Goal: Transaction & Acquisition: Purchase product/service

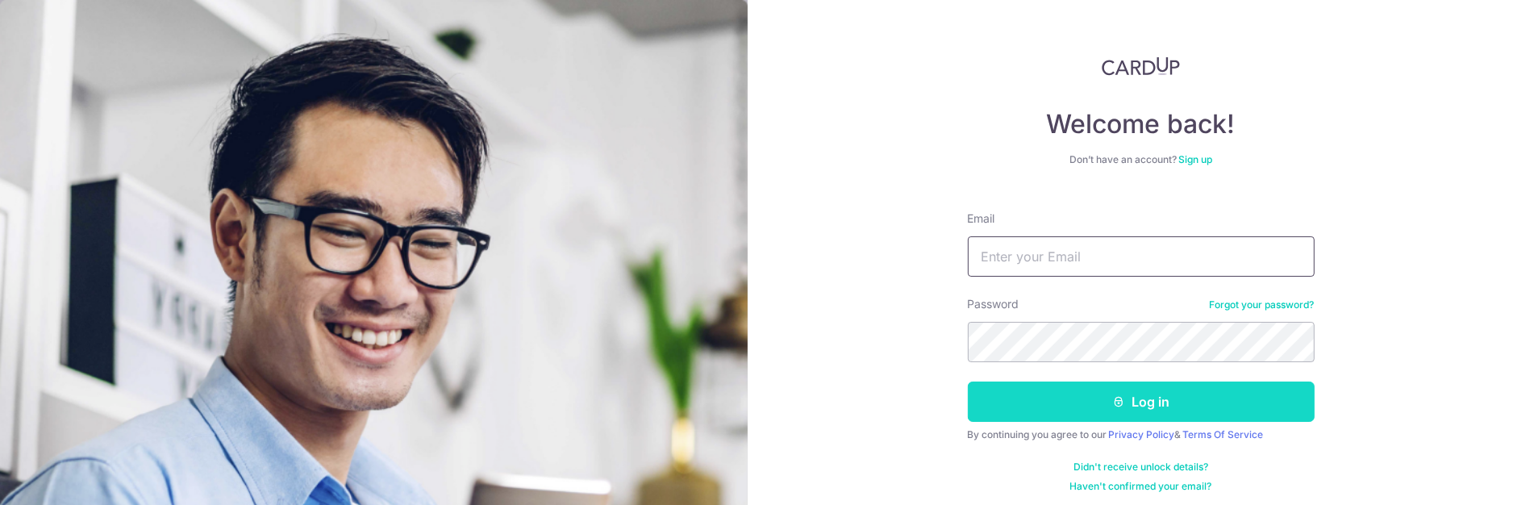
type input "timothy@safeengineering.com.sg"
click at [1190, 398] on button "Log in" at bounding box center [1141, 401] width 347 height 40
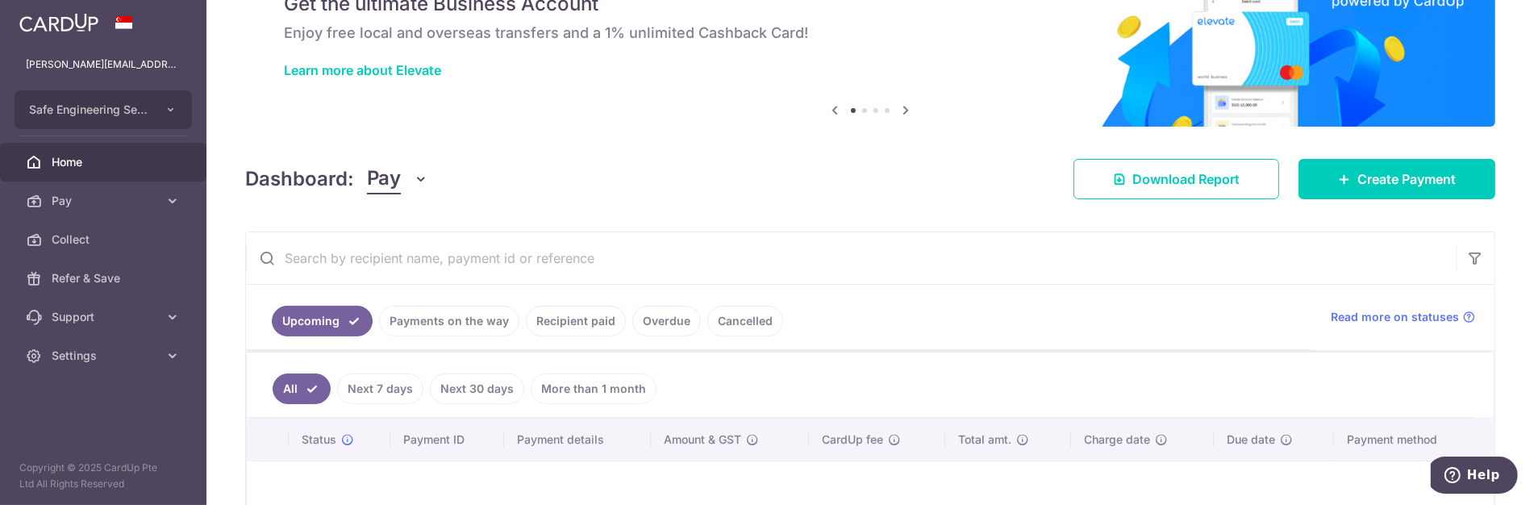
scroll to position [179, 0]
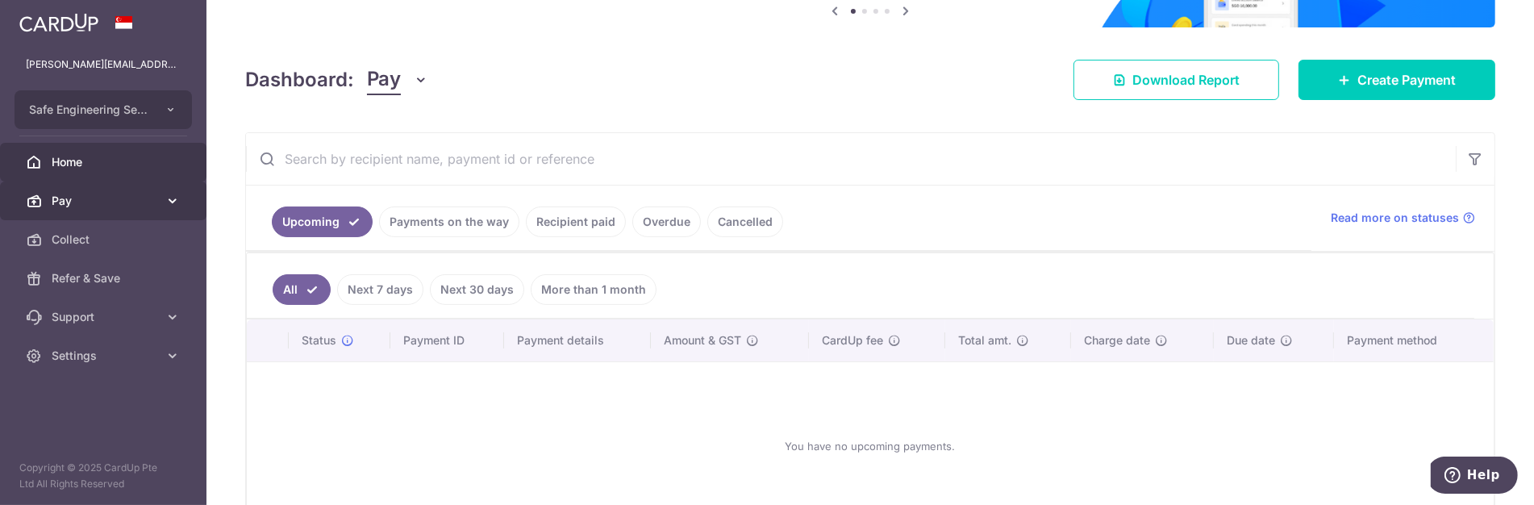
click at [126, 196] on span "Pay" at bounding box center [105, 201] width 106 height 16
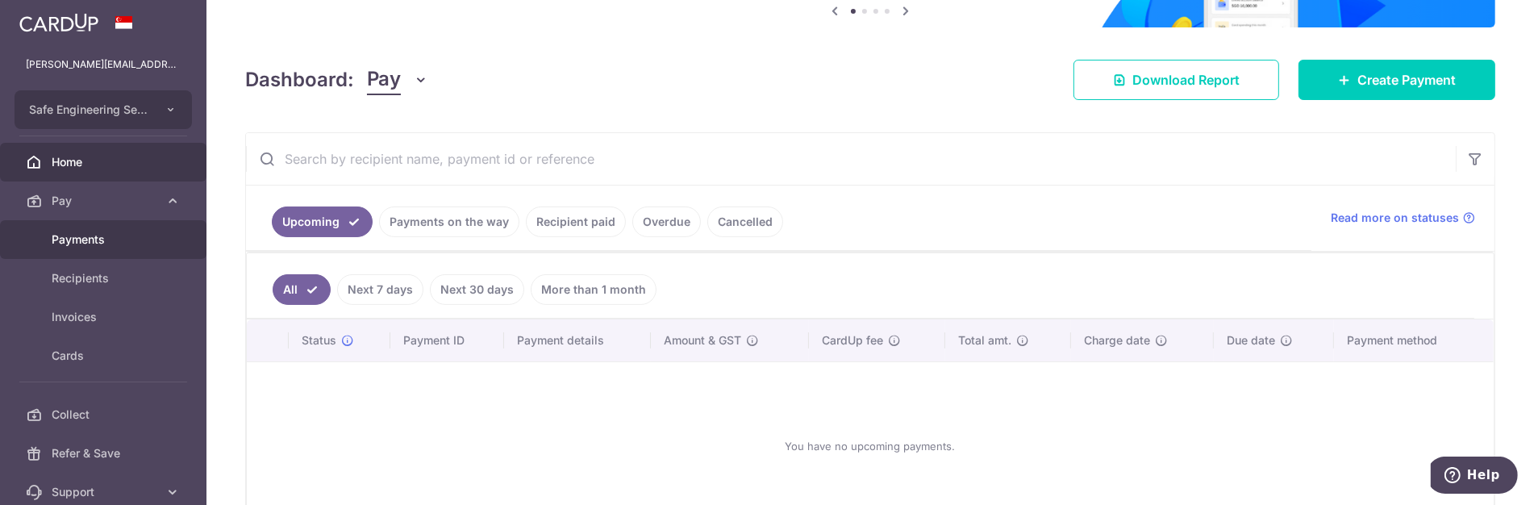
click at [98, 243] on span "Payments" at bounding box center [105, 239] width 106 height 16
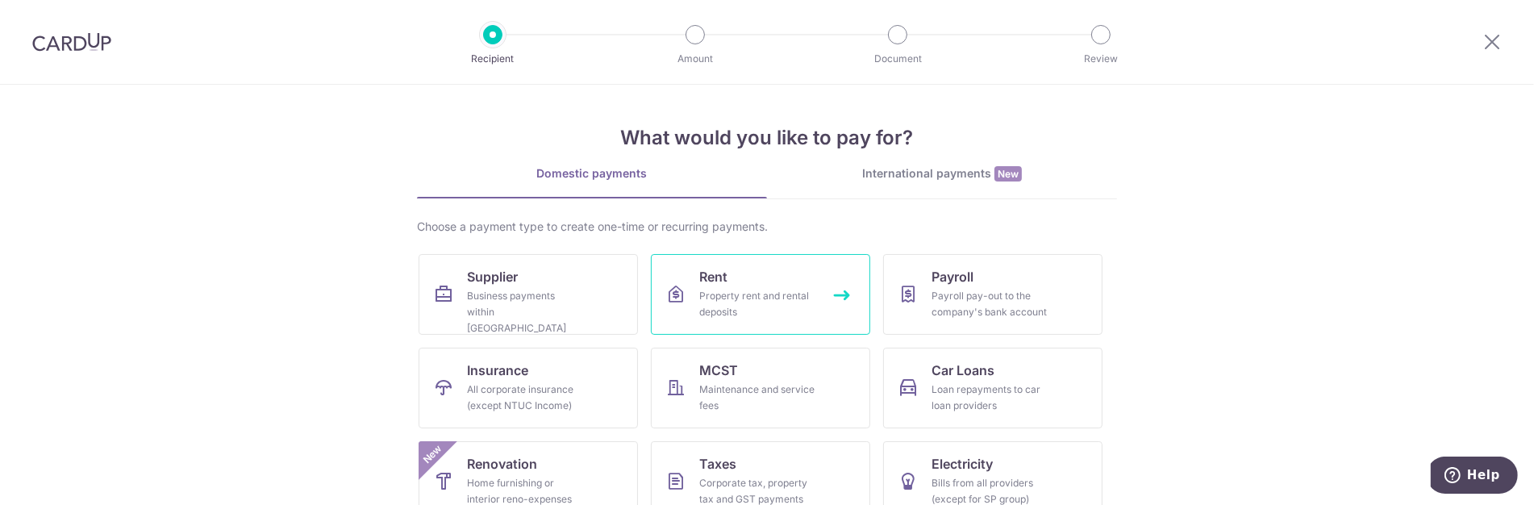
click at [723, 288] on div "Property rent and rental deposits" at bounding box center [757, 304] width 116 height 32
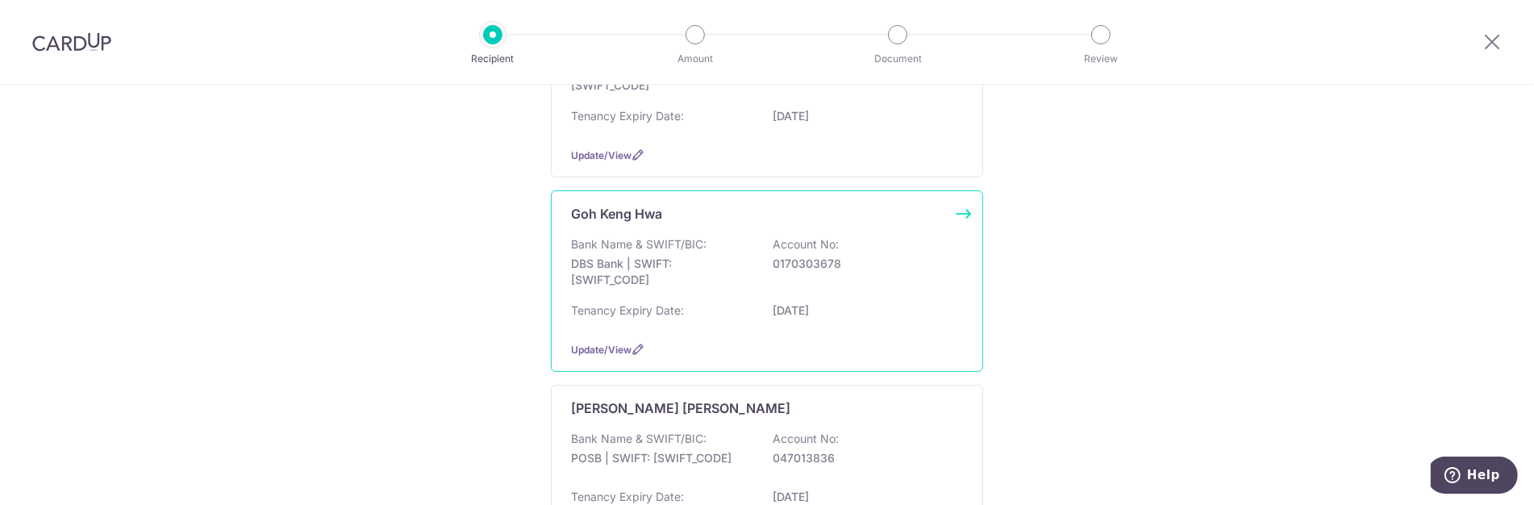
scroll to position [358, 0]
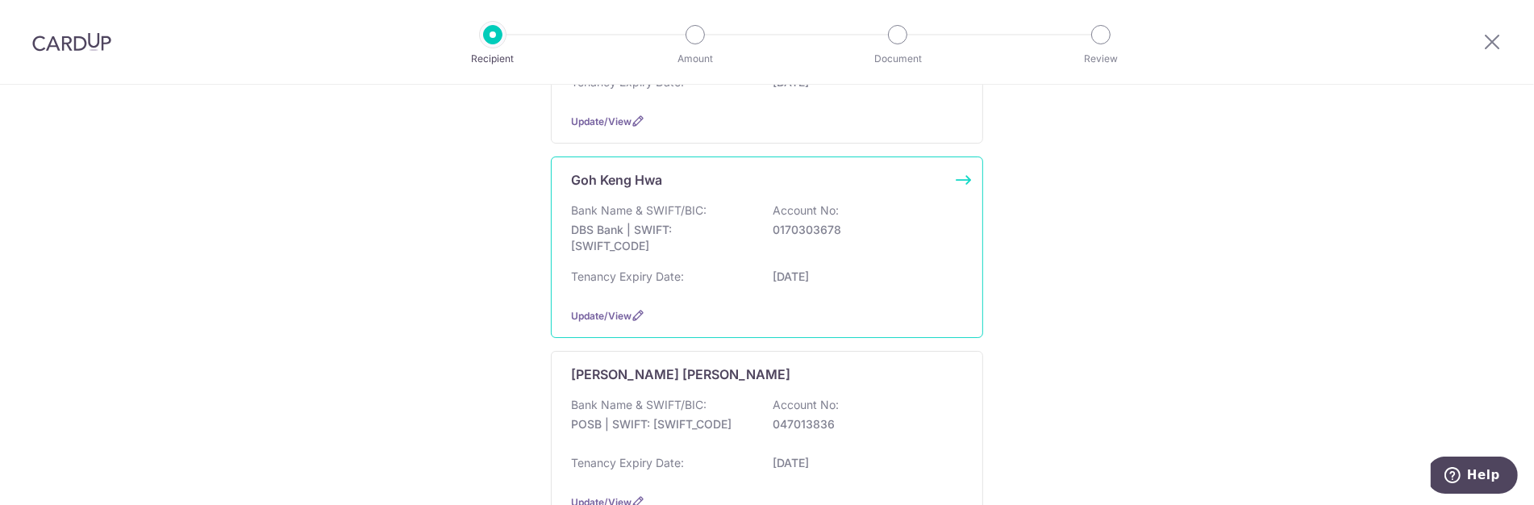
click at [709, 269] on div "Tenancy Expiry Date: 31/12/2025" at bounding box center [767, 282] width 392 height 26
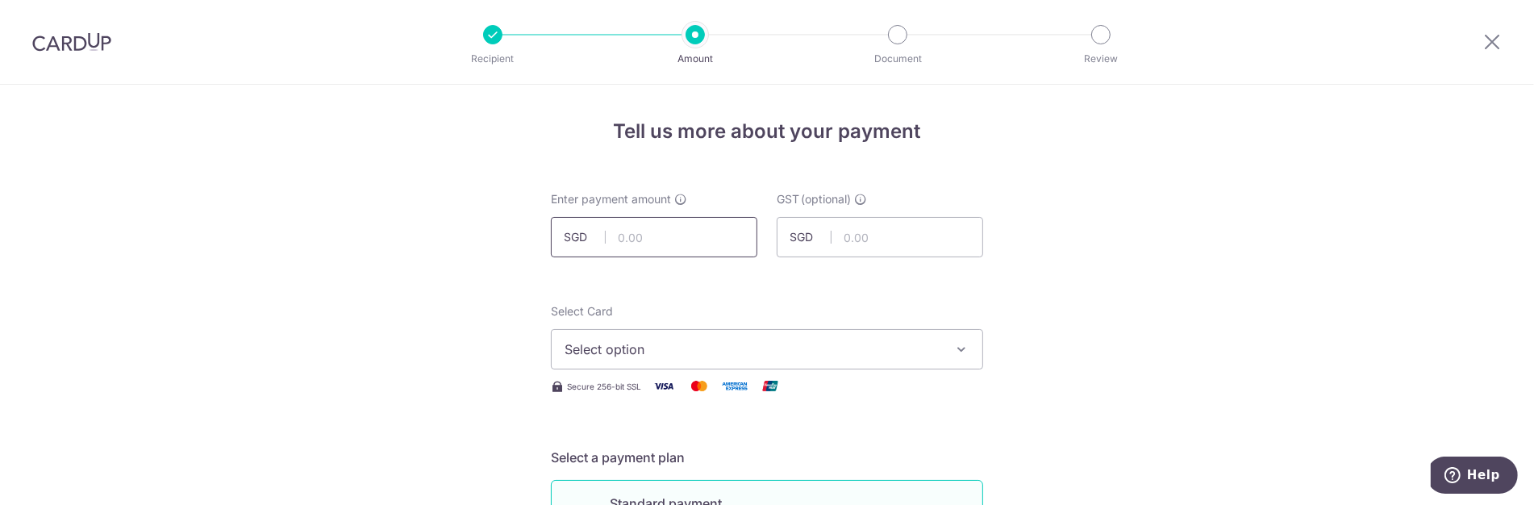
click at [669, 234] on input "text" at bounding box center [654, 237] width 206 height 40
type input "3,400.00"
click at [703, 352] on span "Select option" at bounding box center [753, 349] width 376 height 19
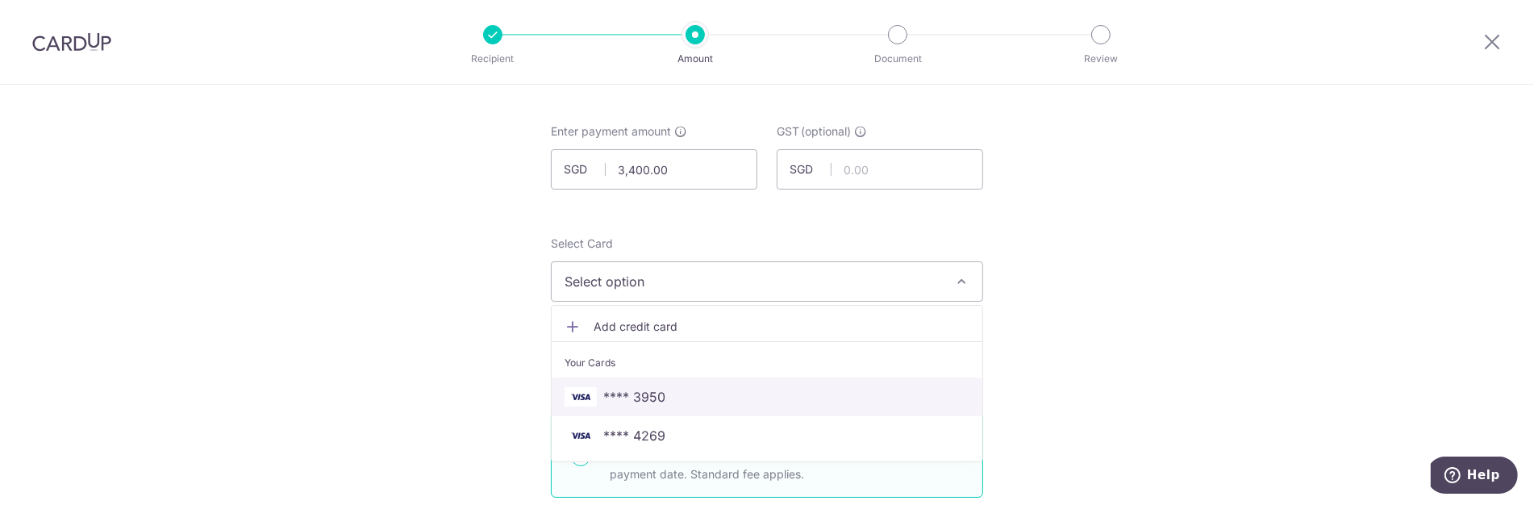
scroll to position [90, 0]
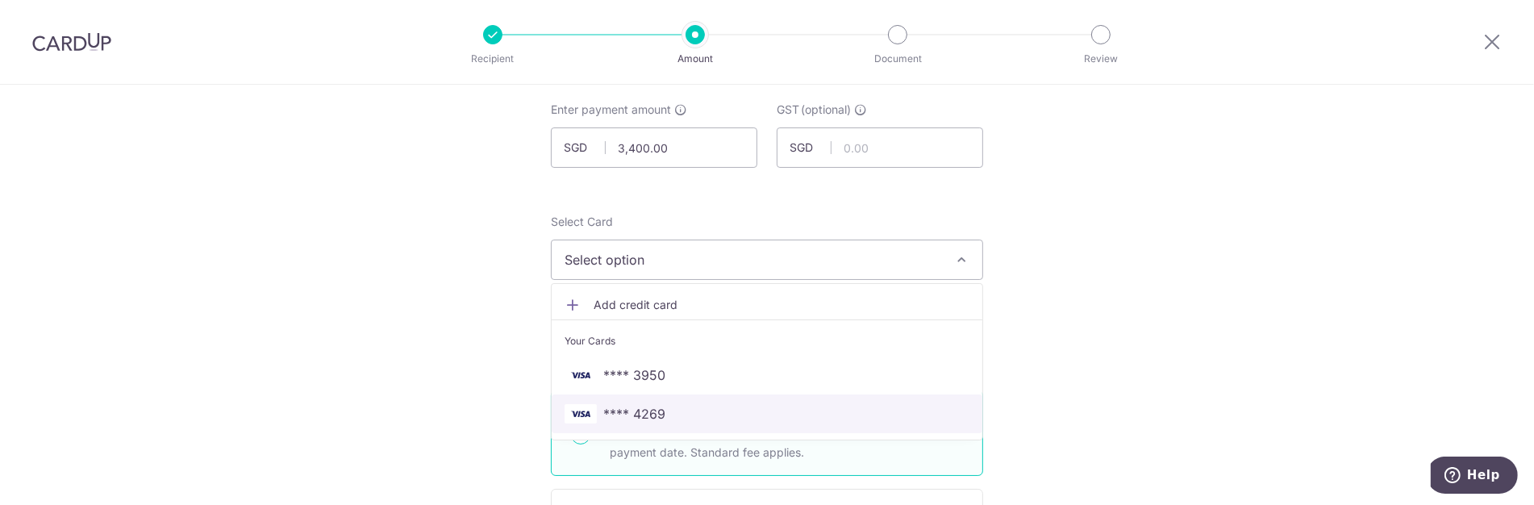
click at [664, 420] on span "**** 4269" at bounding box center [767, 413] width 405 height 19
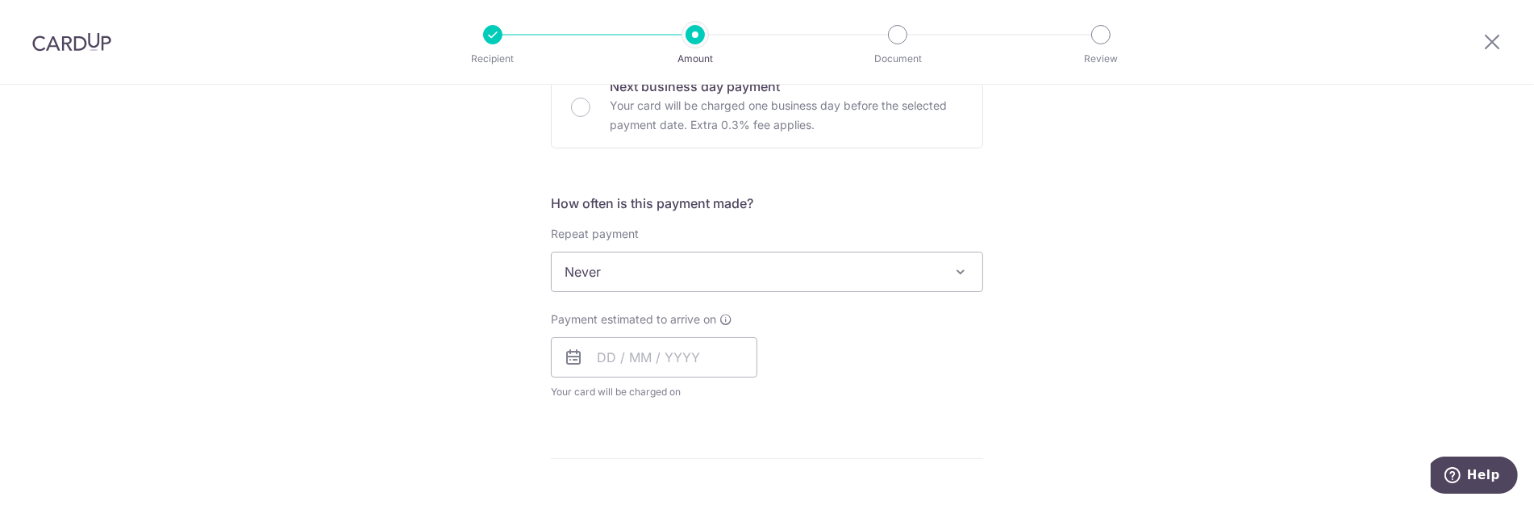
scroll to position [537, 0]
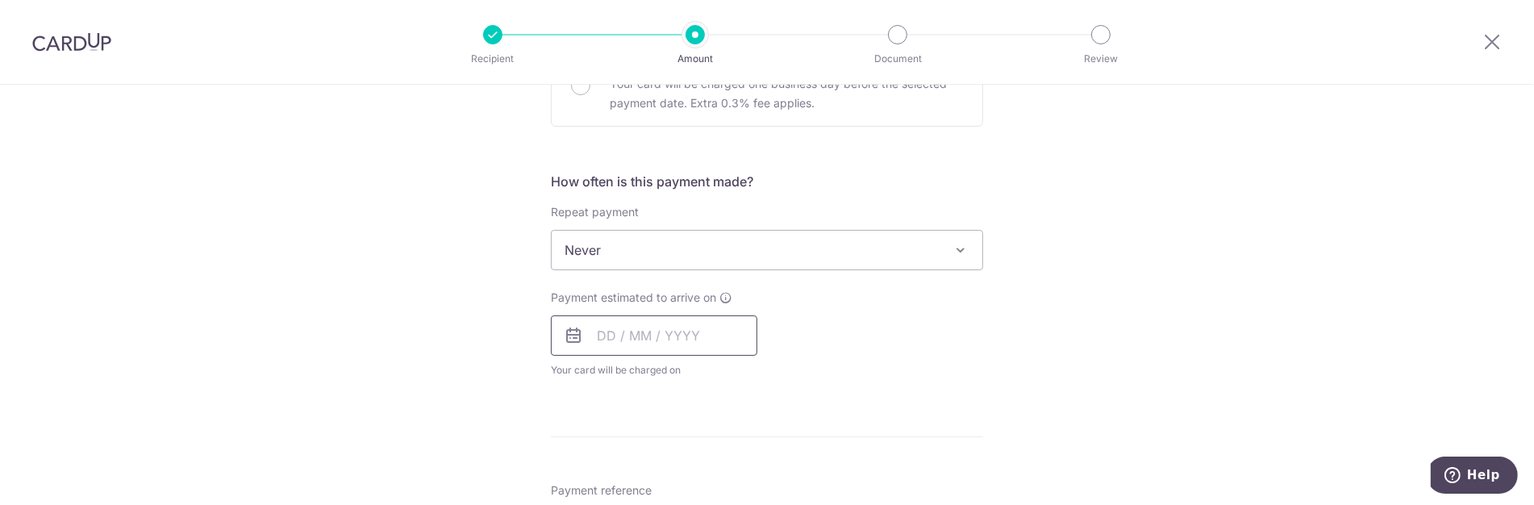
click at [598, 332] on input "text" at bounding box center [654, 335] width 206 height 40
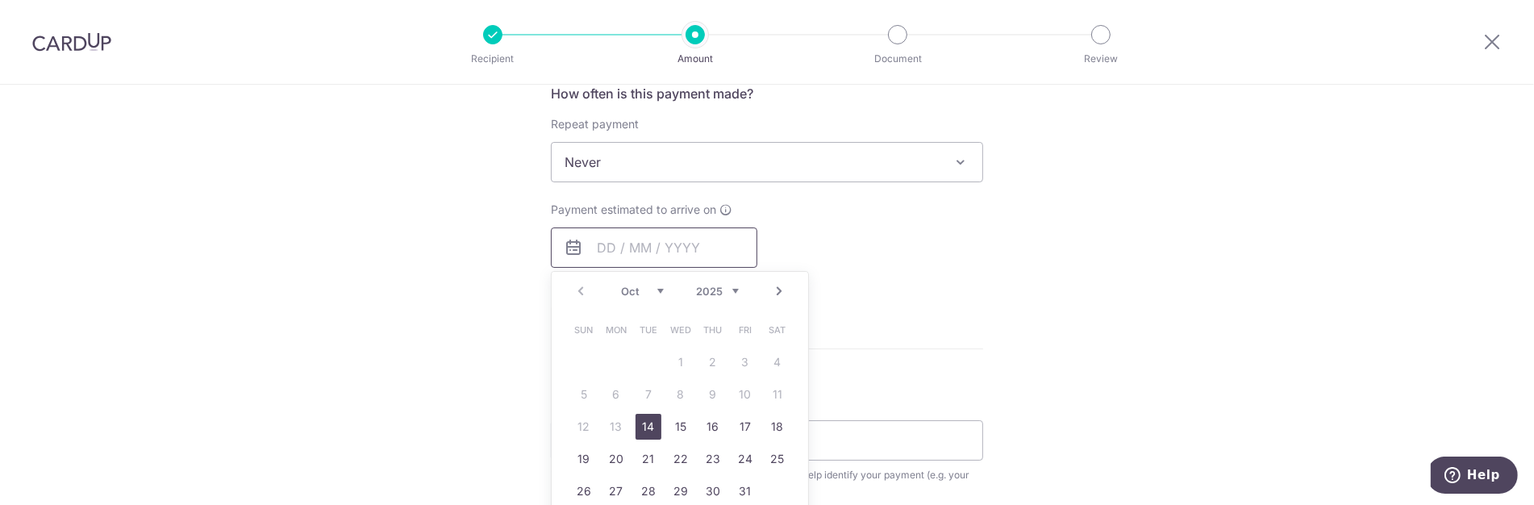
scroll to position [627, 0]
click at [675, 418] on link "15" at bounding box center [681, 425] width 26 height 26
type input "15/10/2025"
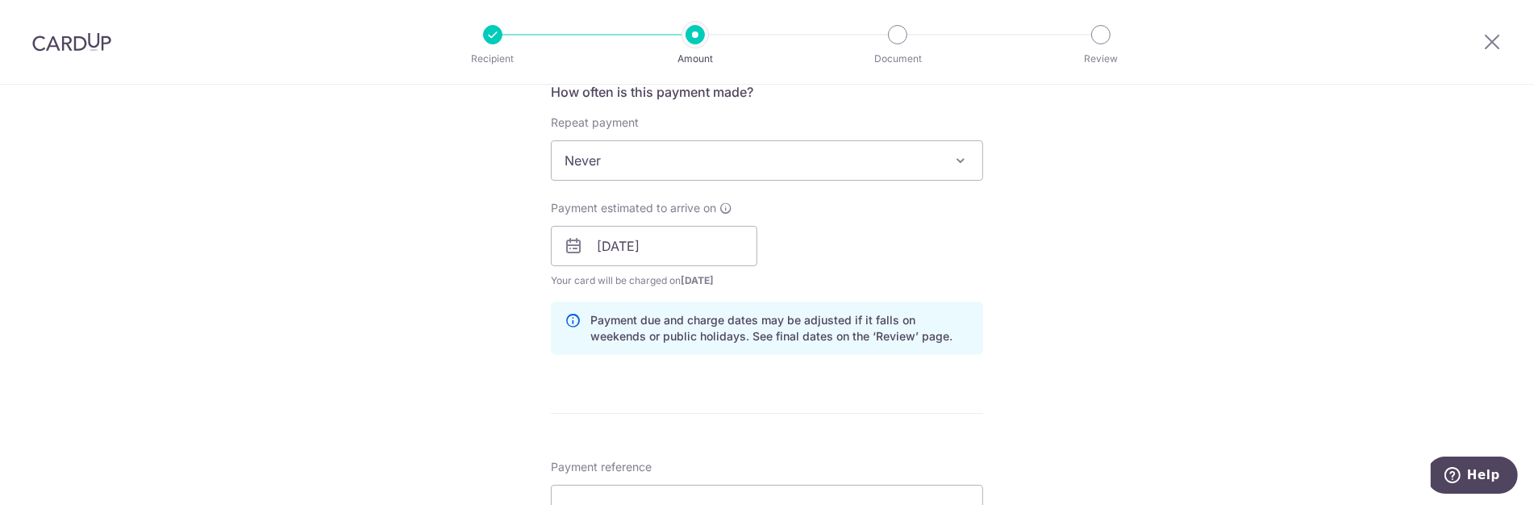
scroll to position [806, 0]
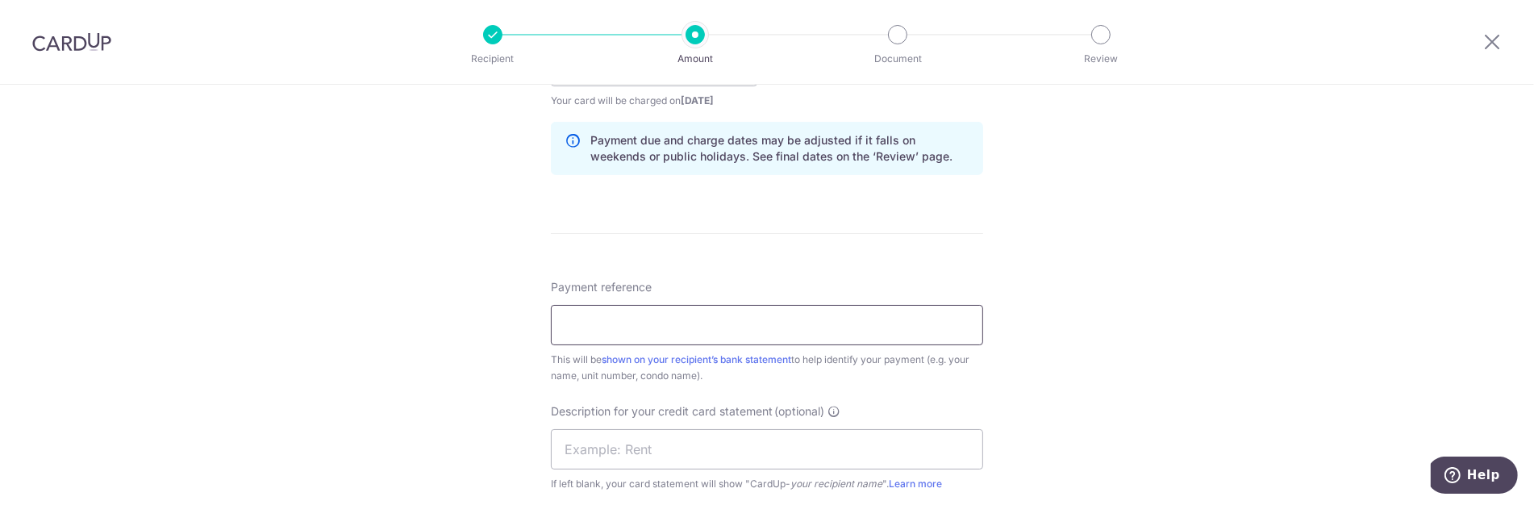
click at [686, 323] on input "Payment reference" at bounding box center [767, 325] width 432 height 40
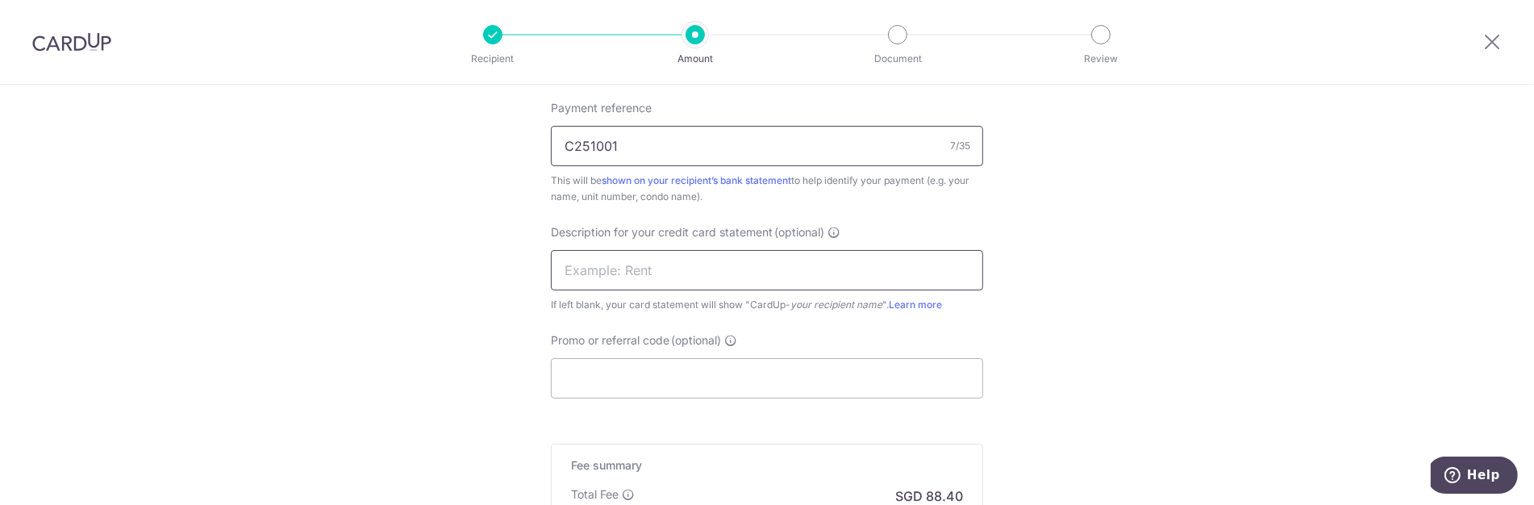
type input "C251001"
click at [690, 267] on input "text" at bounding box center [767, 270] width 432 height 40
type input "Goh Keng Hwa"
click at [640, 369] on input "Promo or referral code (optional)" at bounding box center [767, 378] width 432 height 40
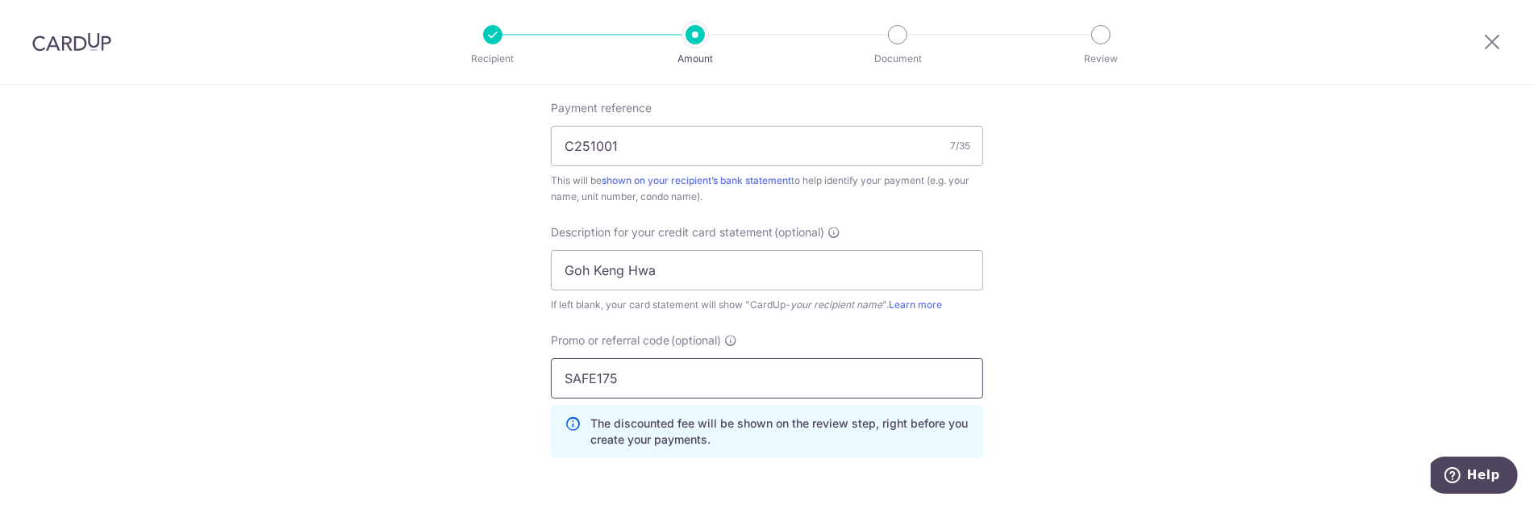
type input "SAFE175"
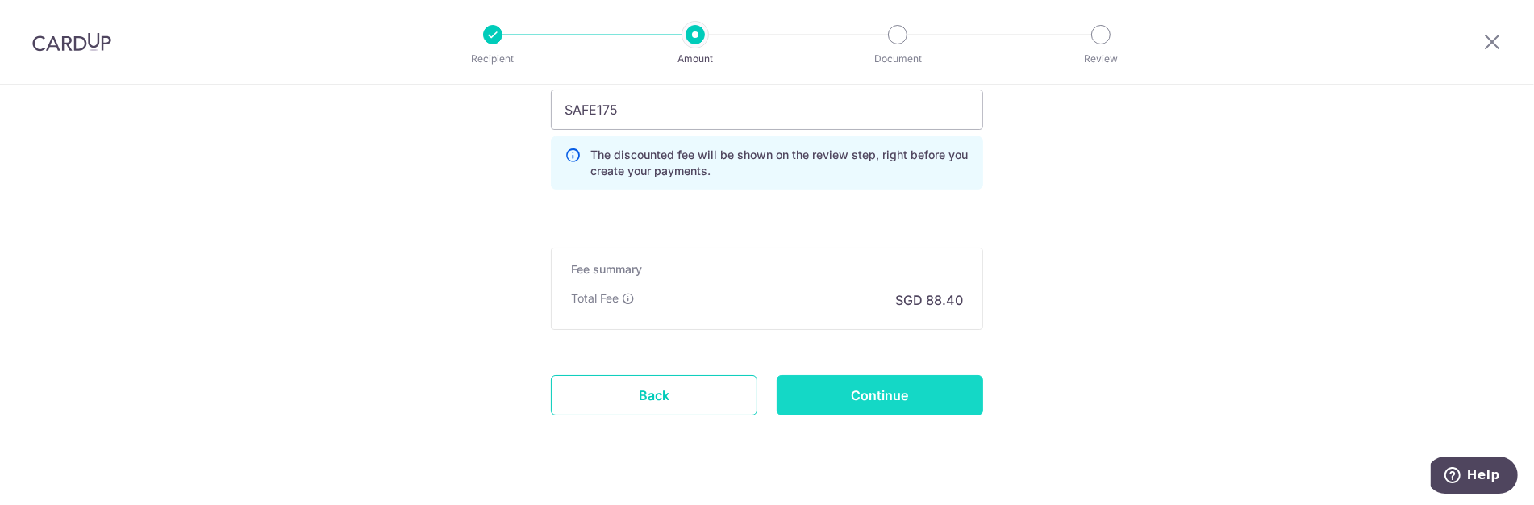
scroll to position [1254, 0]
click at [874, 375] on input "Continue" at bounding box center [880, 395] width 206 height 40
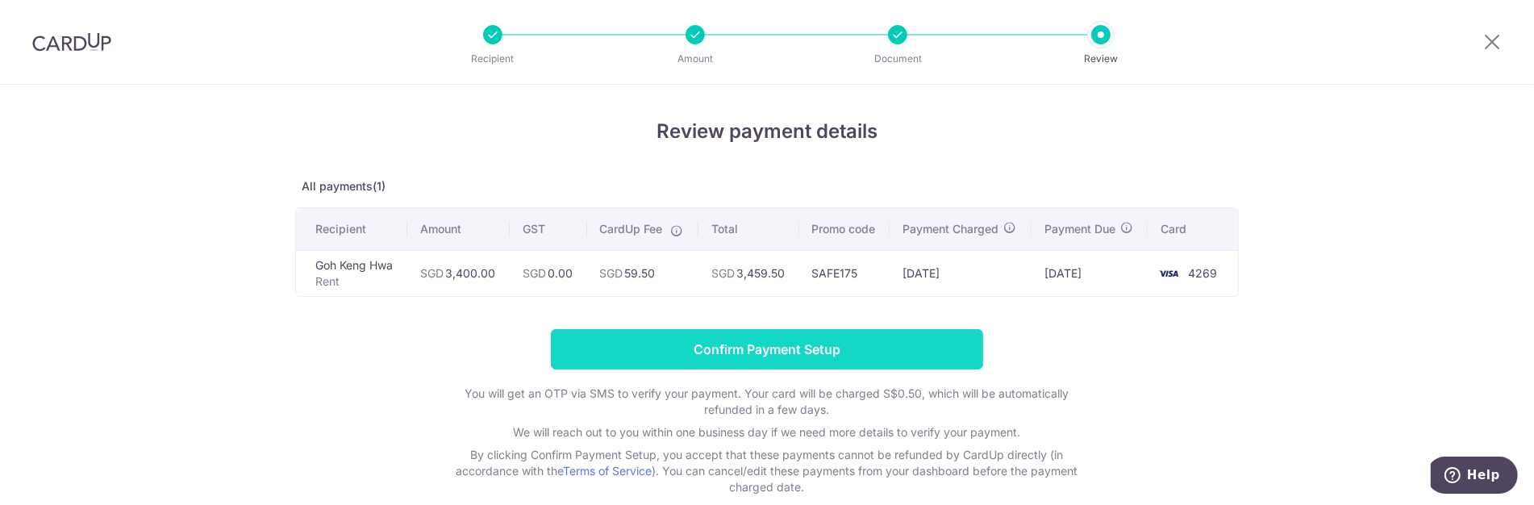
click at [700, 348] on input "Confirm Payment Setup" at bounding box center [767, 349] width 432 height 40
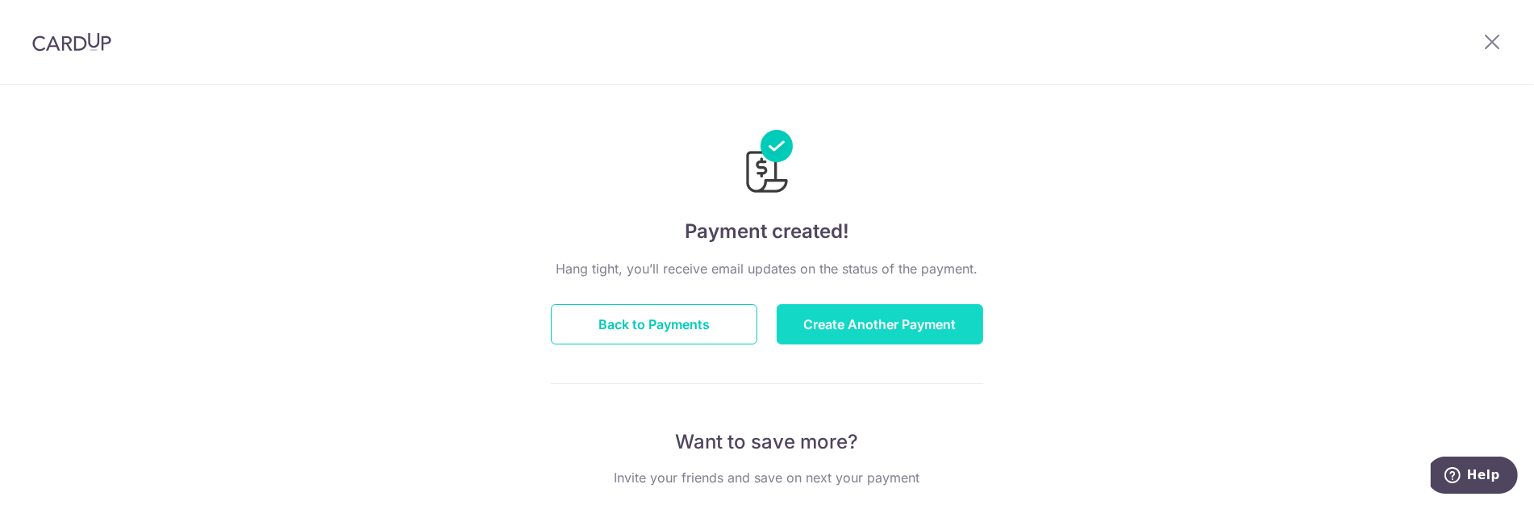
click at [820, 331] on button "Create Another Payment" at bounding box center [880, 324] width 206 height 40
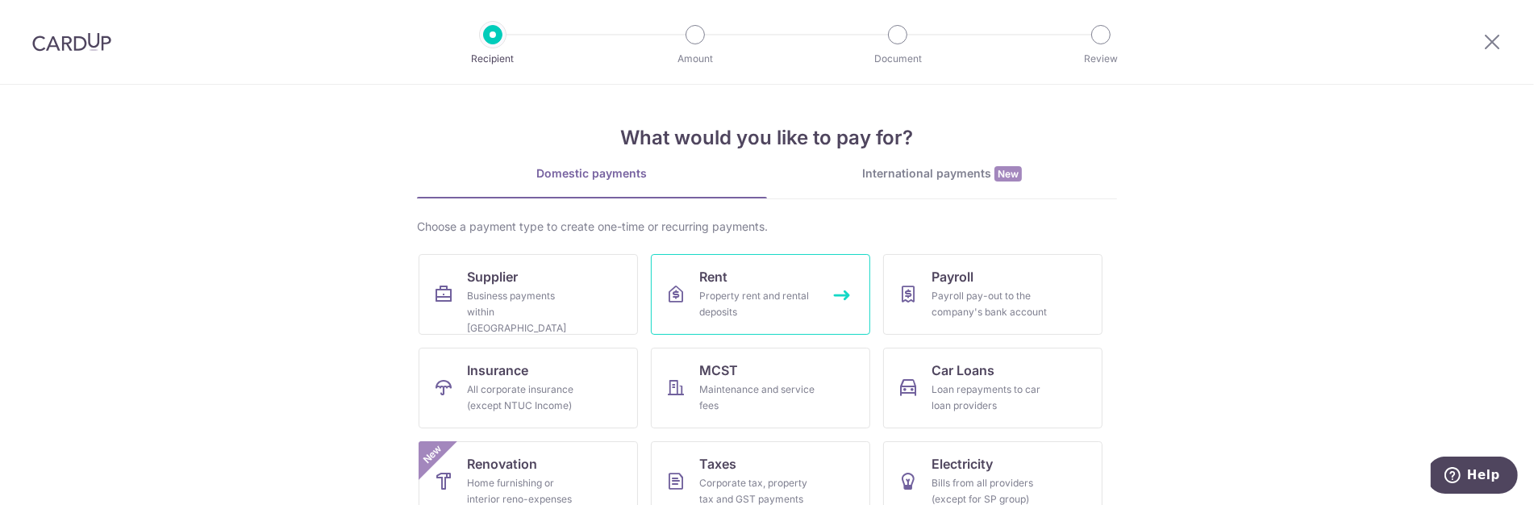
click at [752, 300] on div "Property rent and rental deposits" at bounding box center [757, 304] width 116 height 32
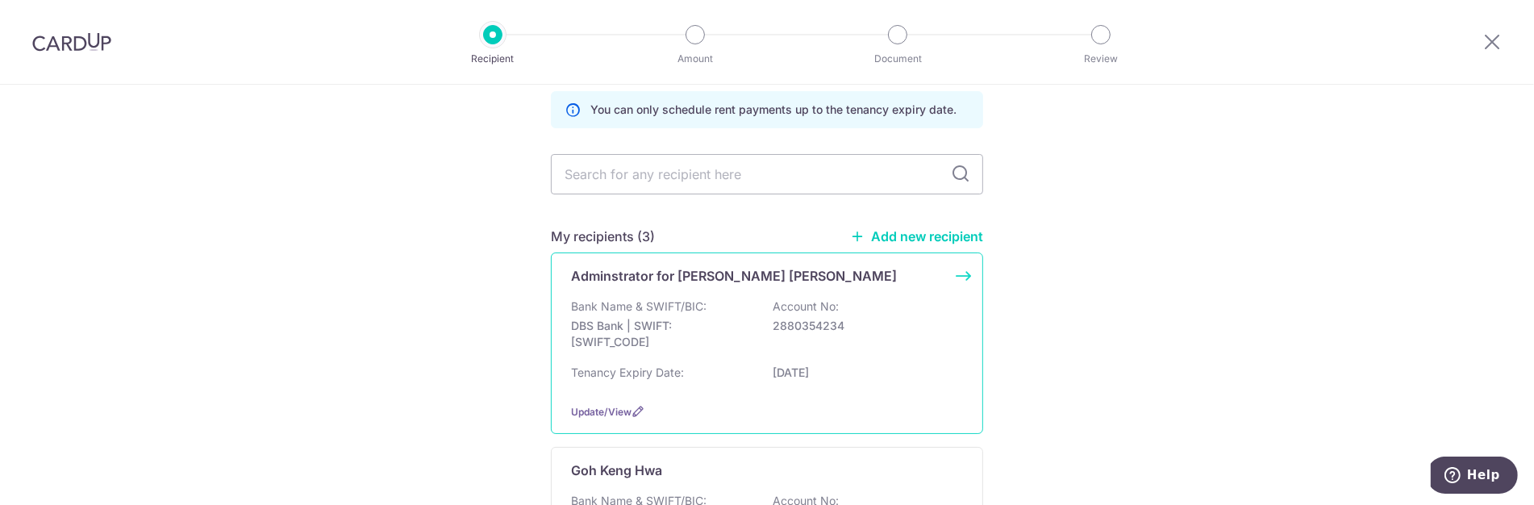
scroll to position [90, 0]
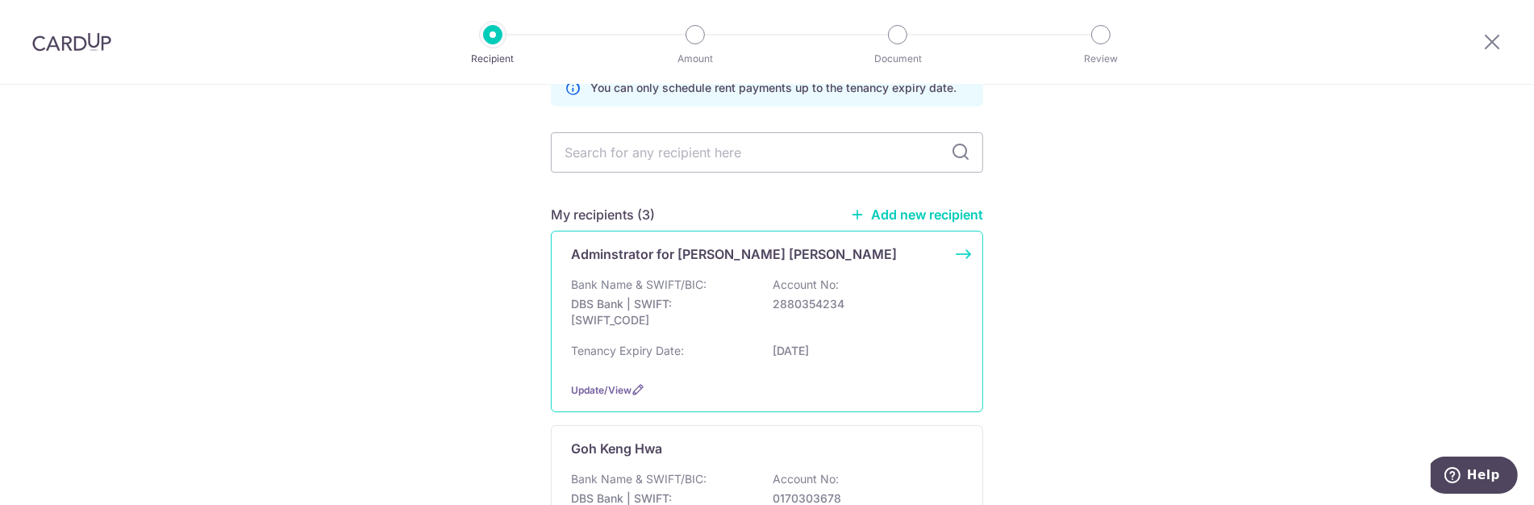
click at [732, 291] on div "Bank Name & SWIFT/BIC: DBS Bank | SWIFT: [SWIFT_CODE] Account No: 2880354234" at bounding box center [767, 307] width 392 height 60
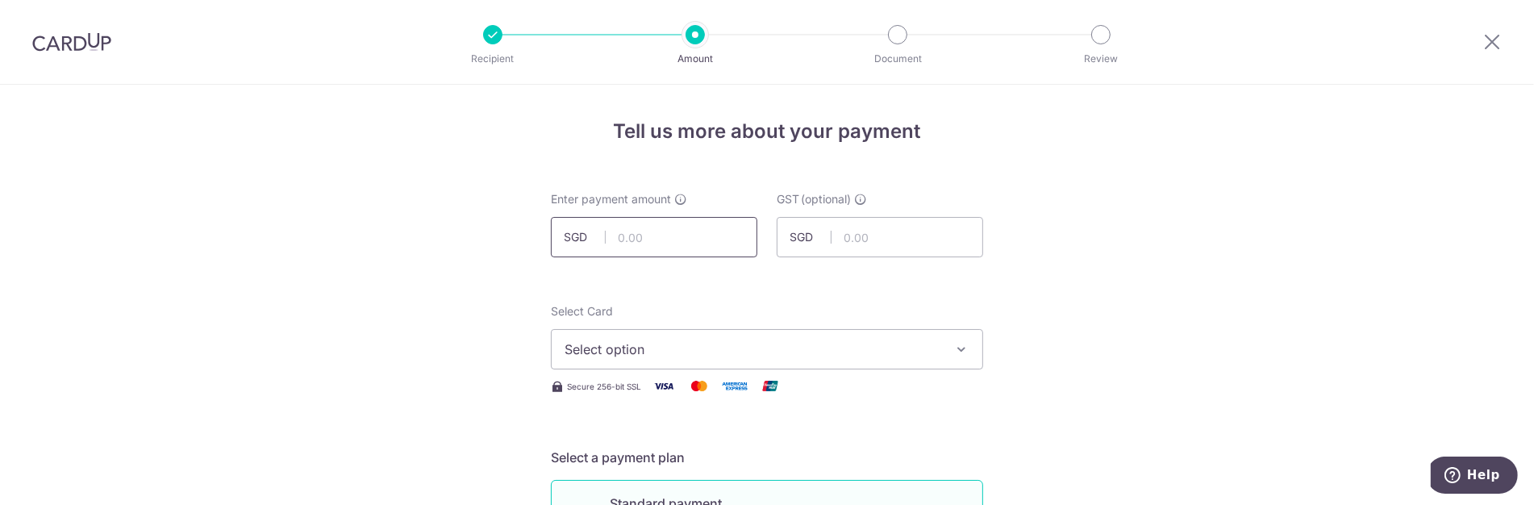
click at [696, 236] on input "text" at bounding box center [654, 237] width 206 height 40
type input "3,000.00"
click at [717, 352] on span "Select option" at bounding box center [753, 349] width 376 height 19
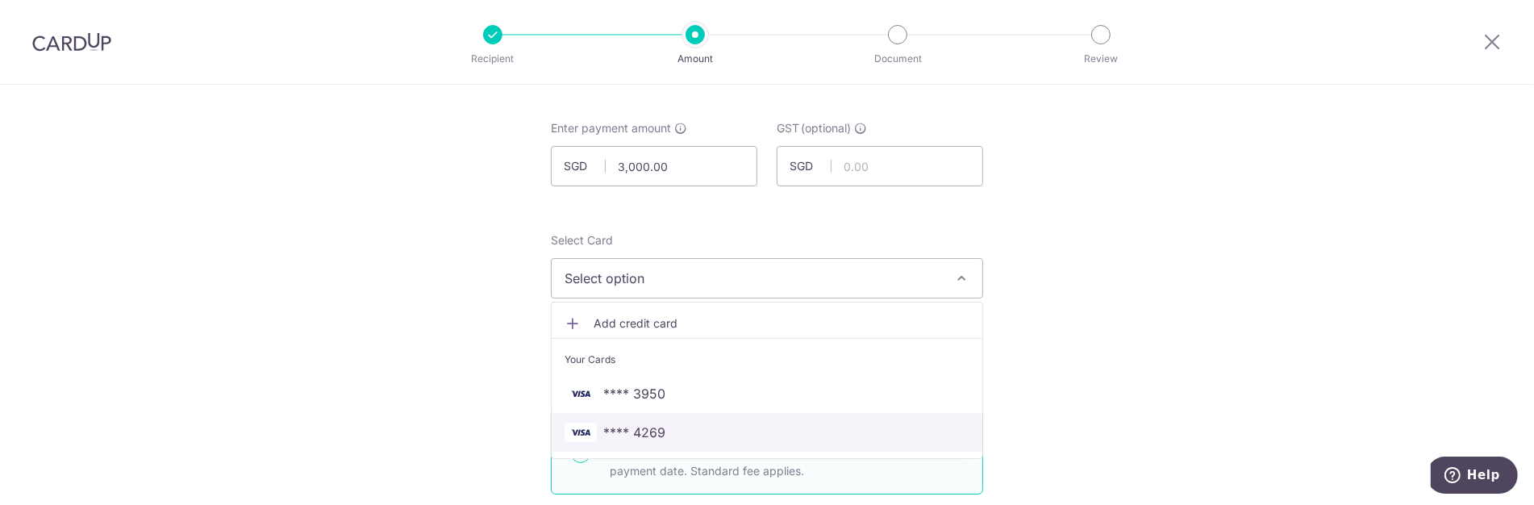
scroll to position [90, 0]
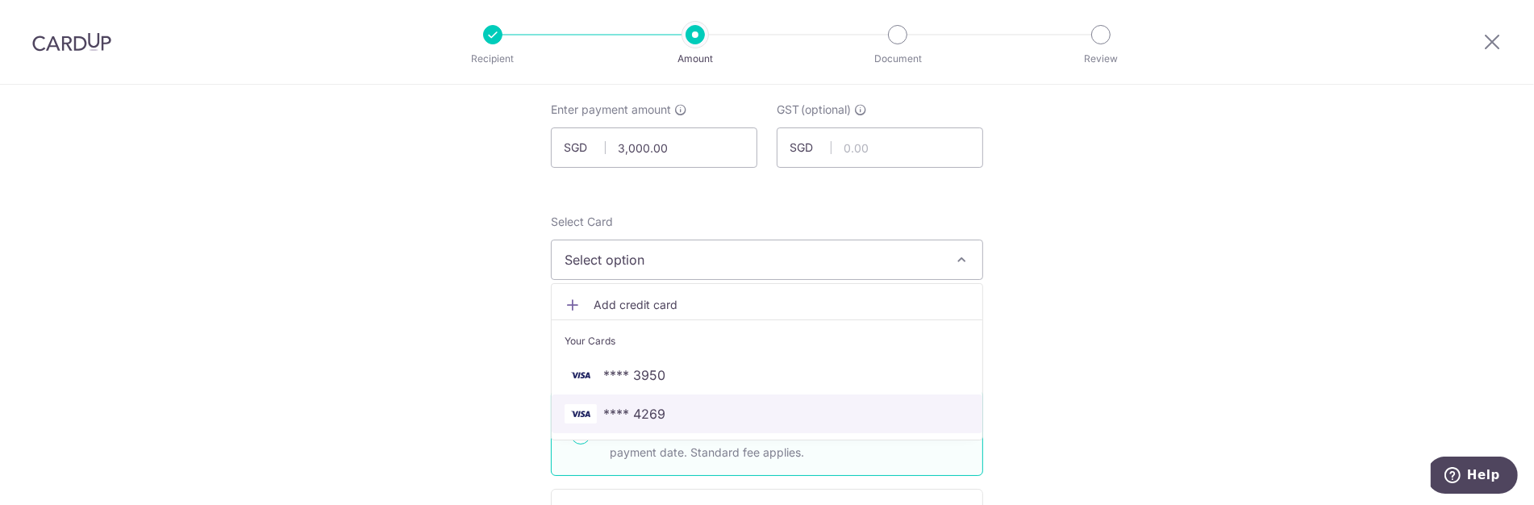
click at [681, 411] on span "**** 4269" at bounding box center [767, 413] width 405 height 19
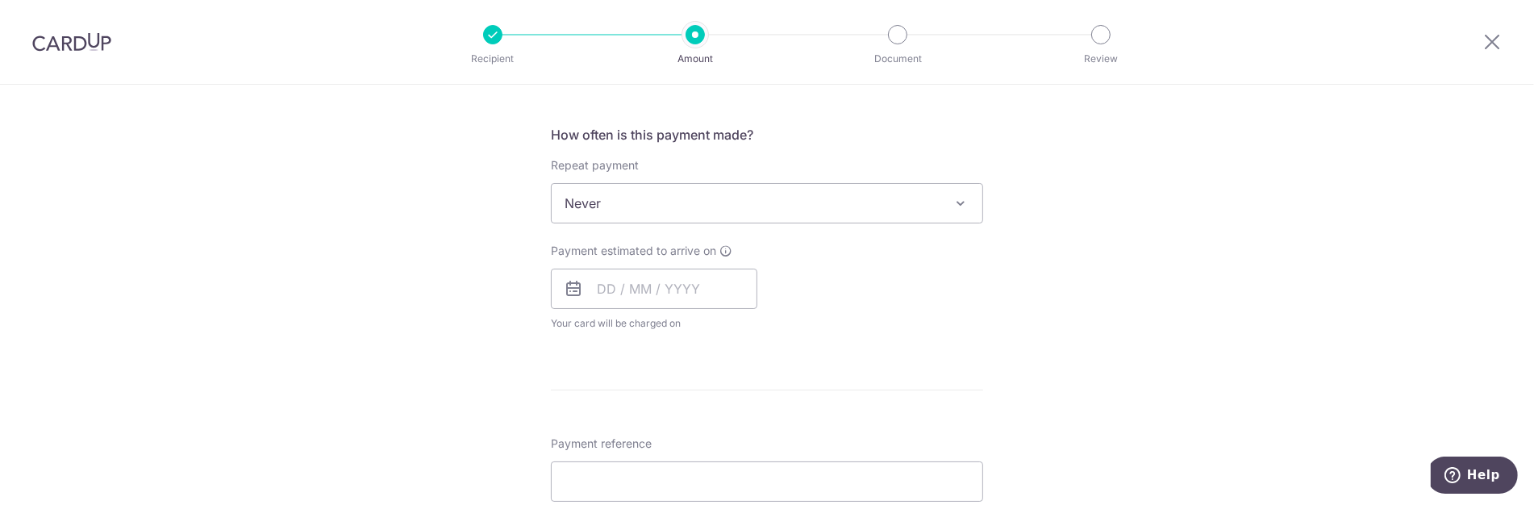
scroll to position [537, 0]
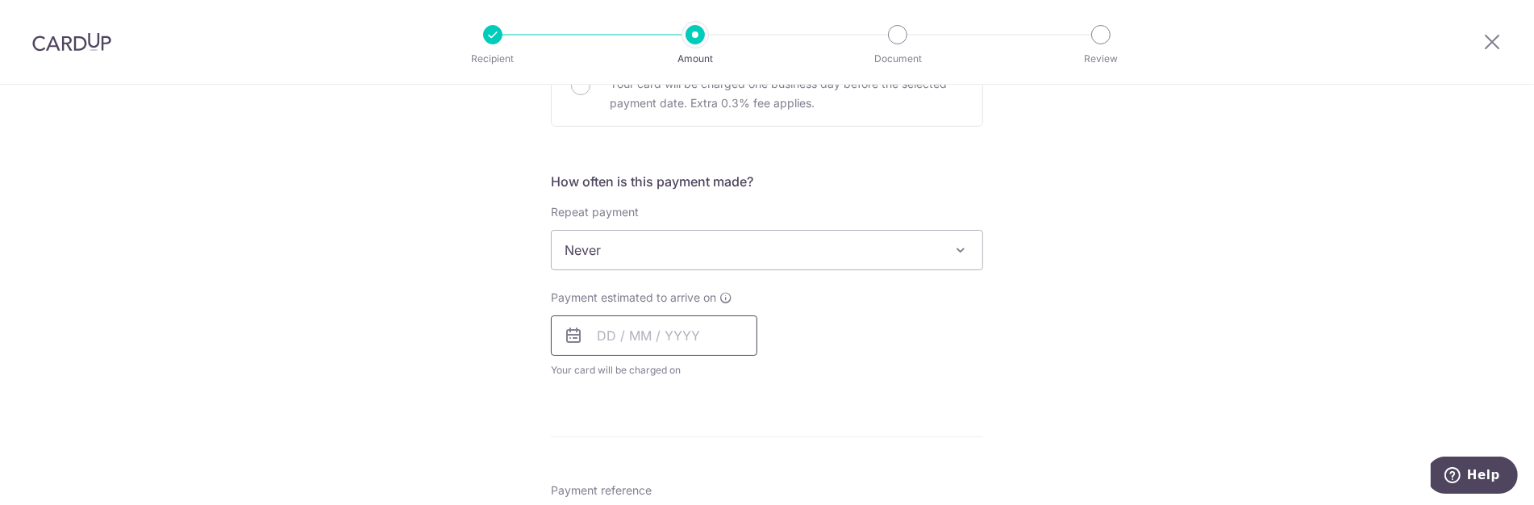
click at [616, 332] on input "text" at bounding box center [654, 335] width 206 height 40
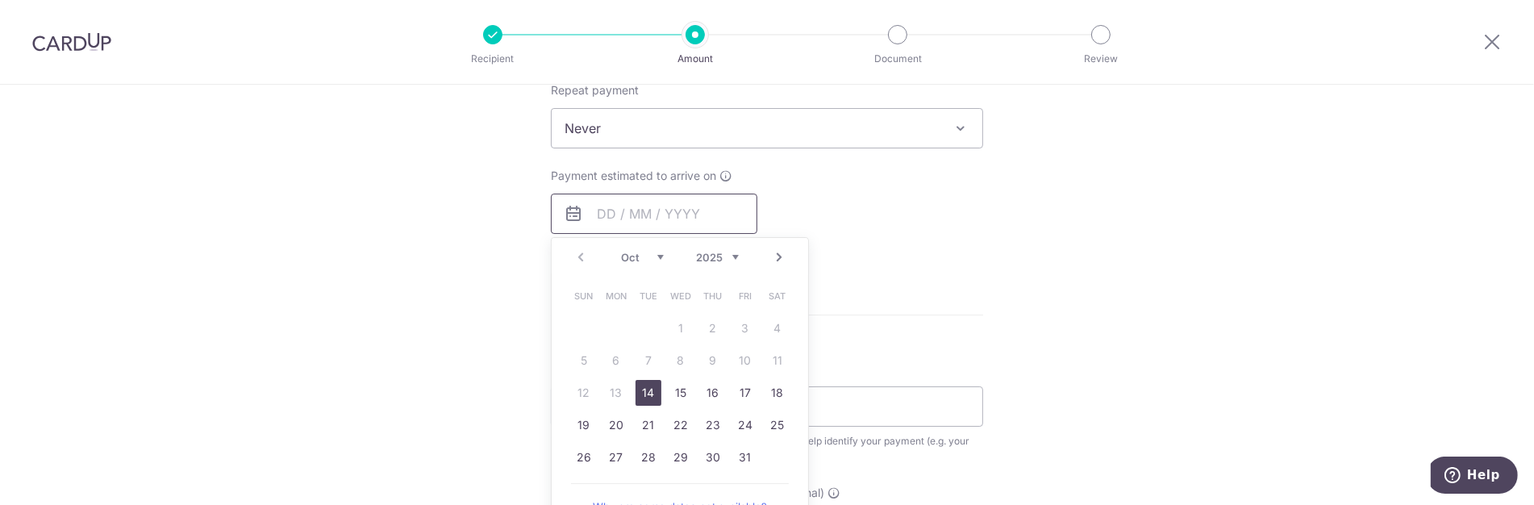
scroll to position [716, 0]
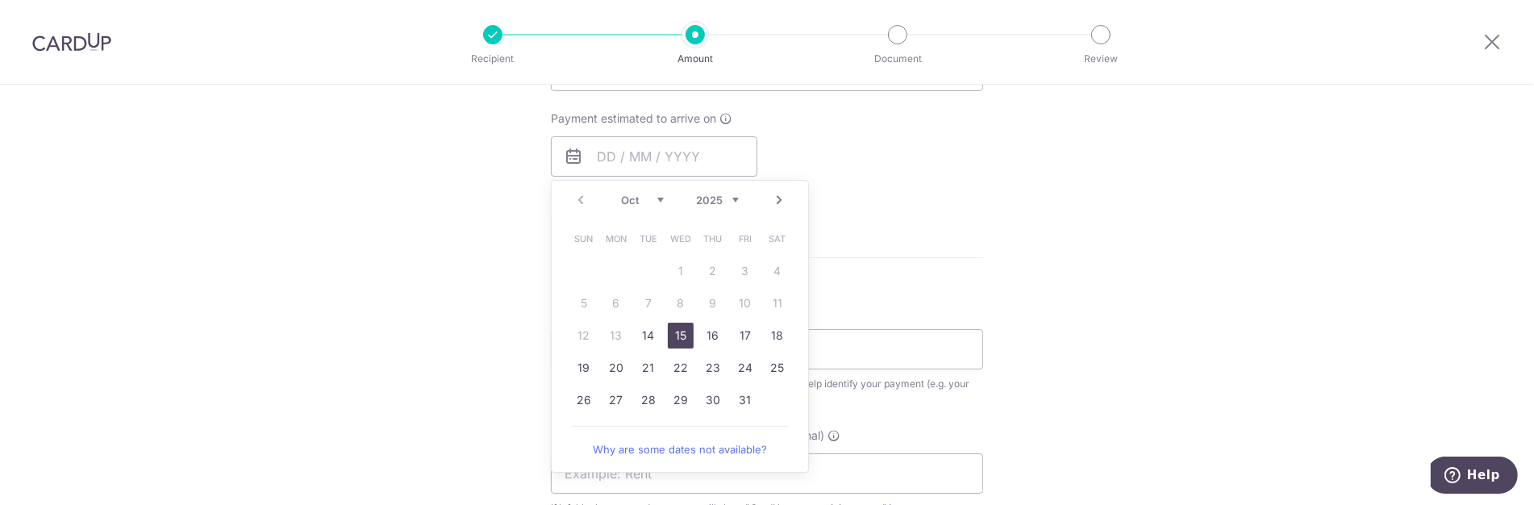
click at [678, 329] on link "15" at bounding box center [681, 336] width 26 height 26
type input "[DATE]"
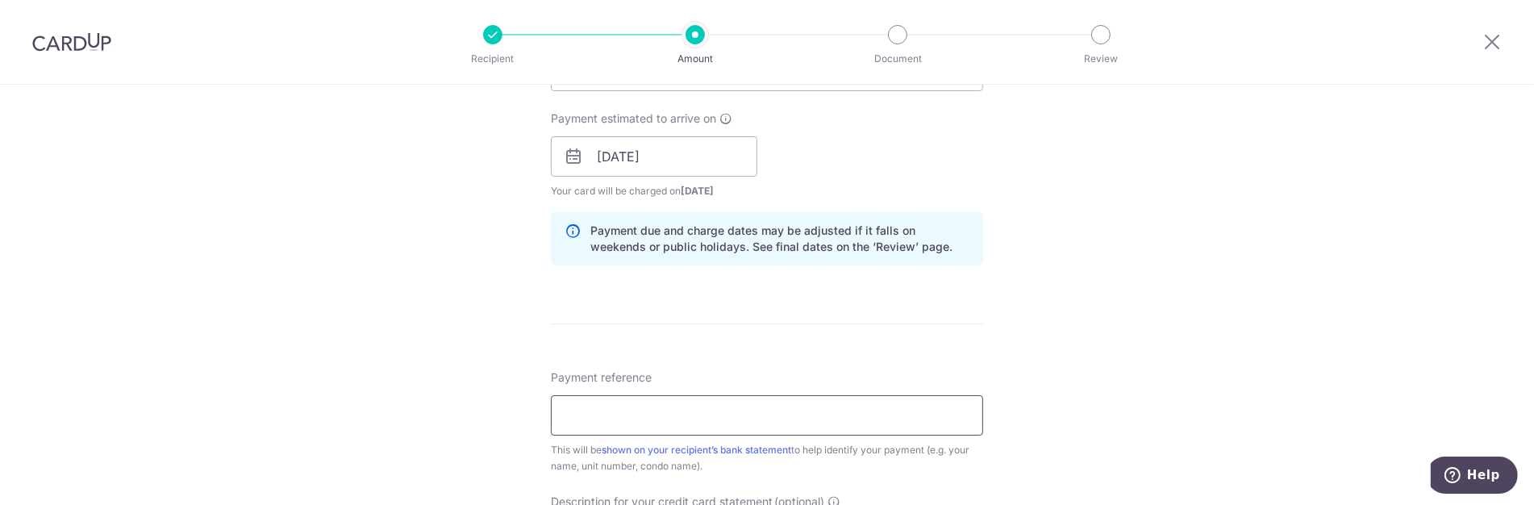
click at [678, 407] on input "Payment reference" at bounding box center [767, 415] width 432 height 40
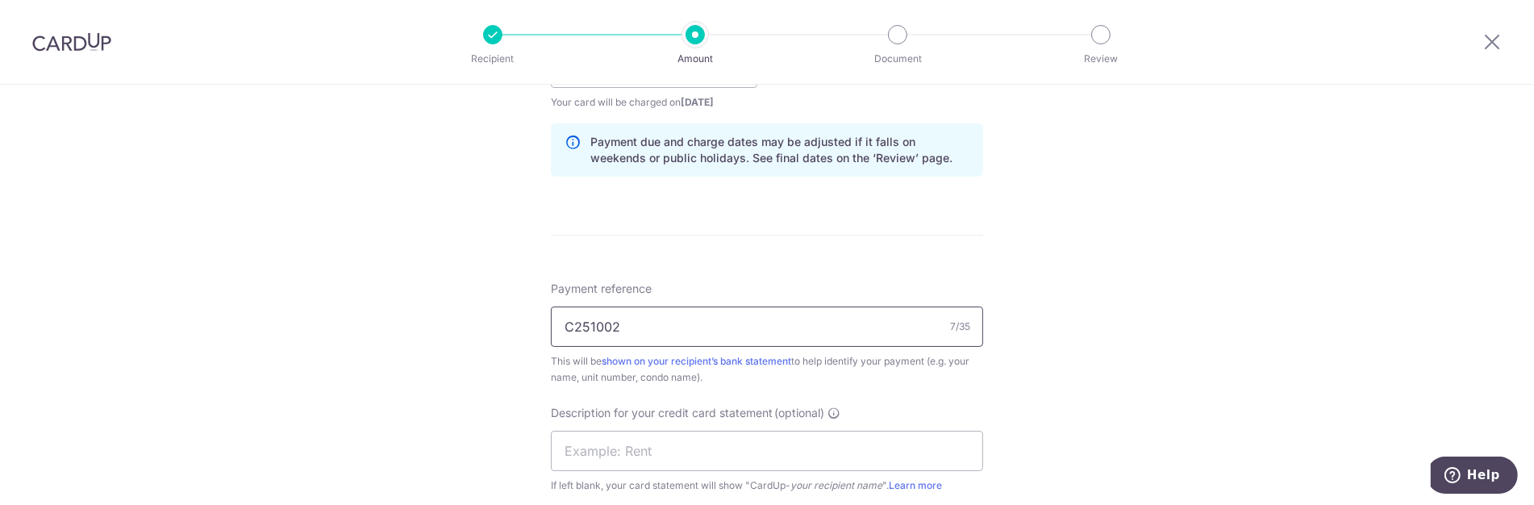
scroll to position [896, 0]
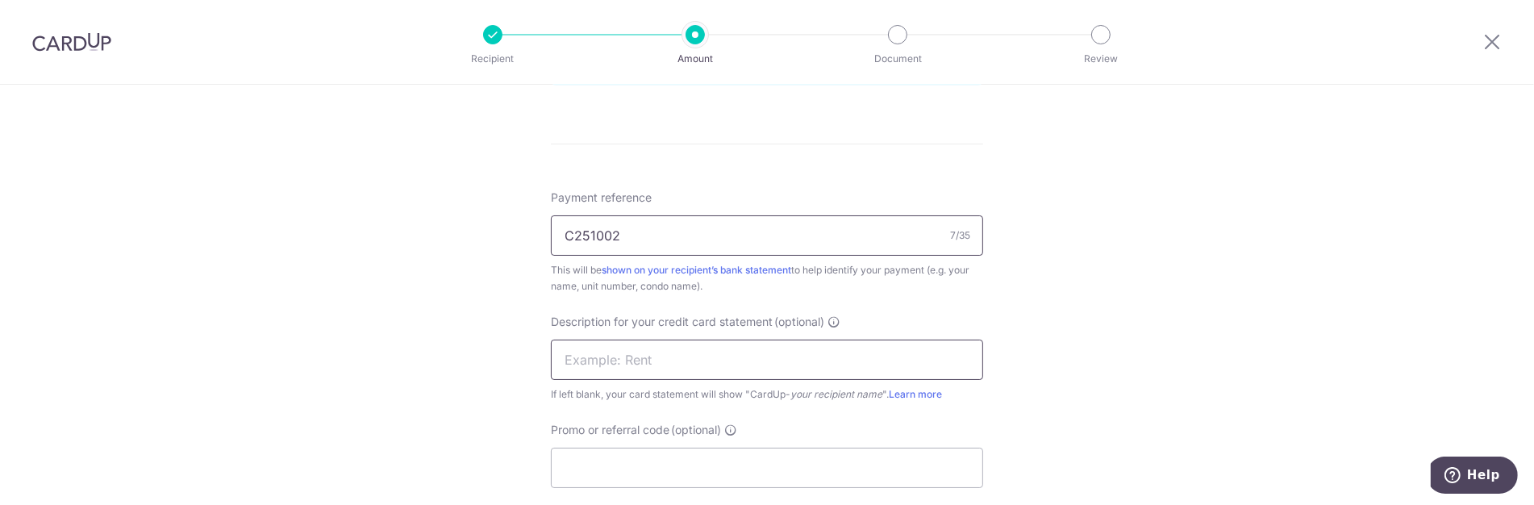
type input "C251002"
click at [665, 353] on input "text" at bounding box center [767, 360] width 432 height 40
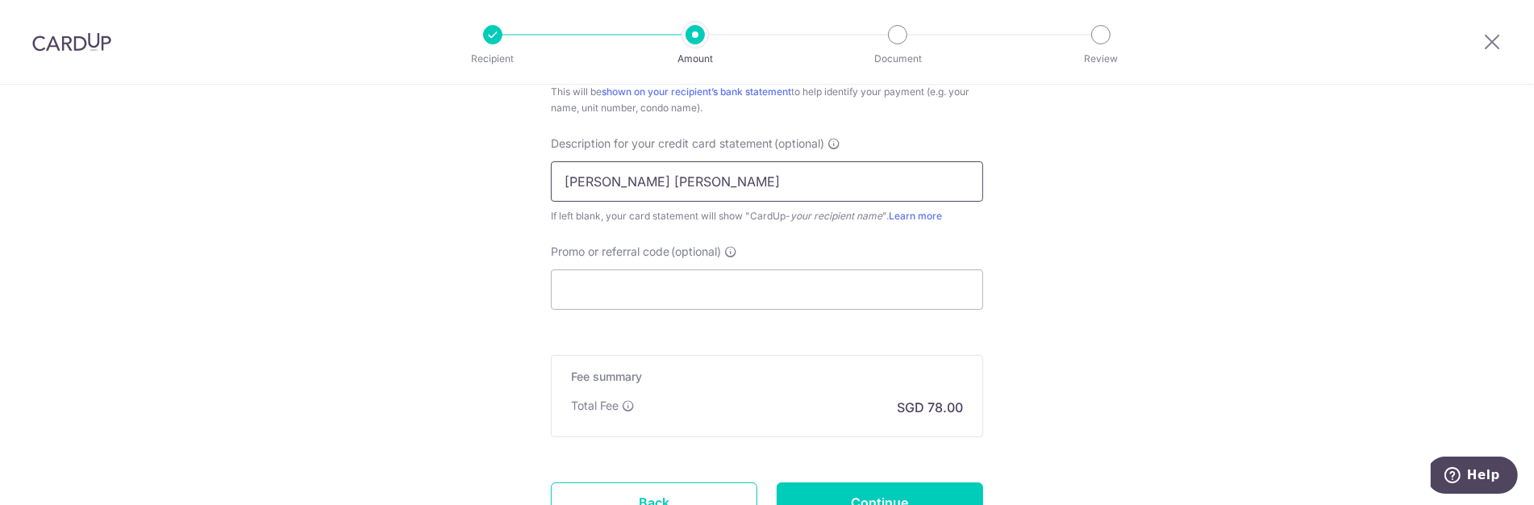
scroll to position [1075, 0]
type input "Lam Woon Yang"
click at [698, 281] on input "Promo or referral code (optional)" at bounding box center [767, 289] width 432 height 40
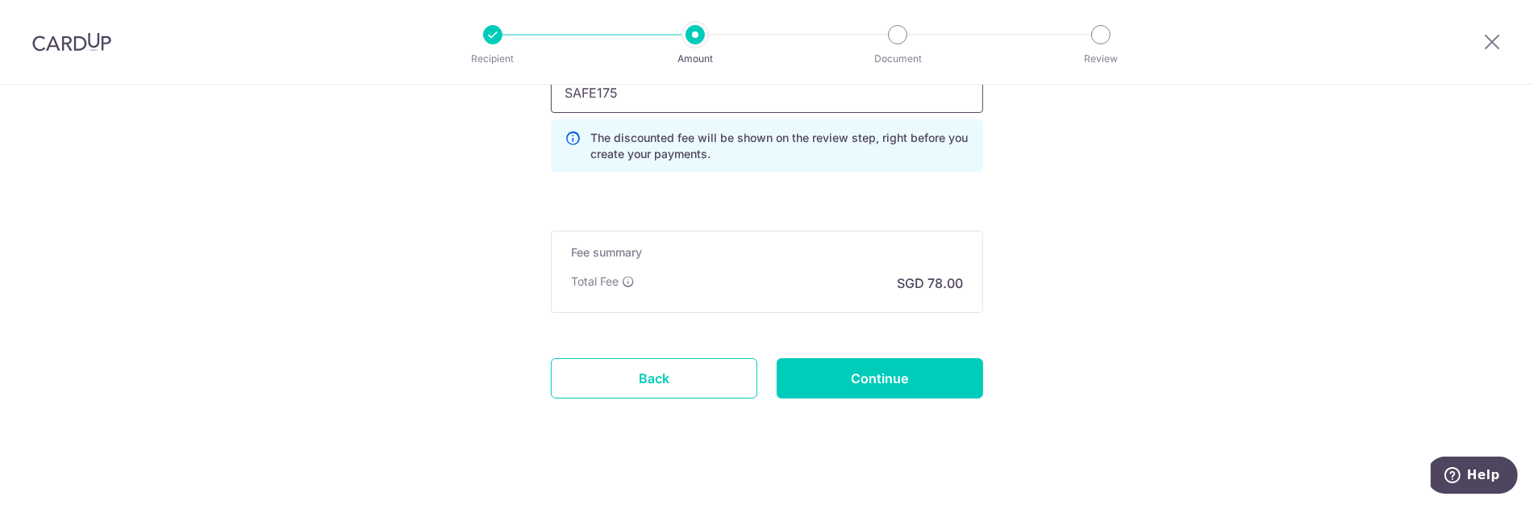
scroll to position [1279, 0]
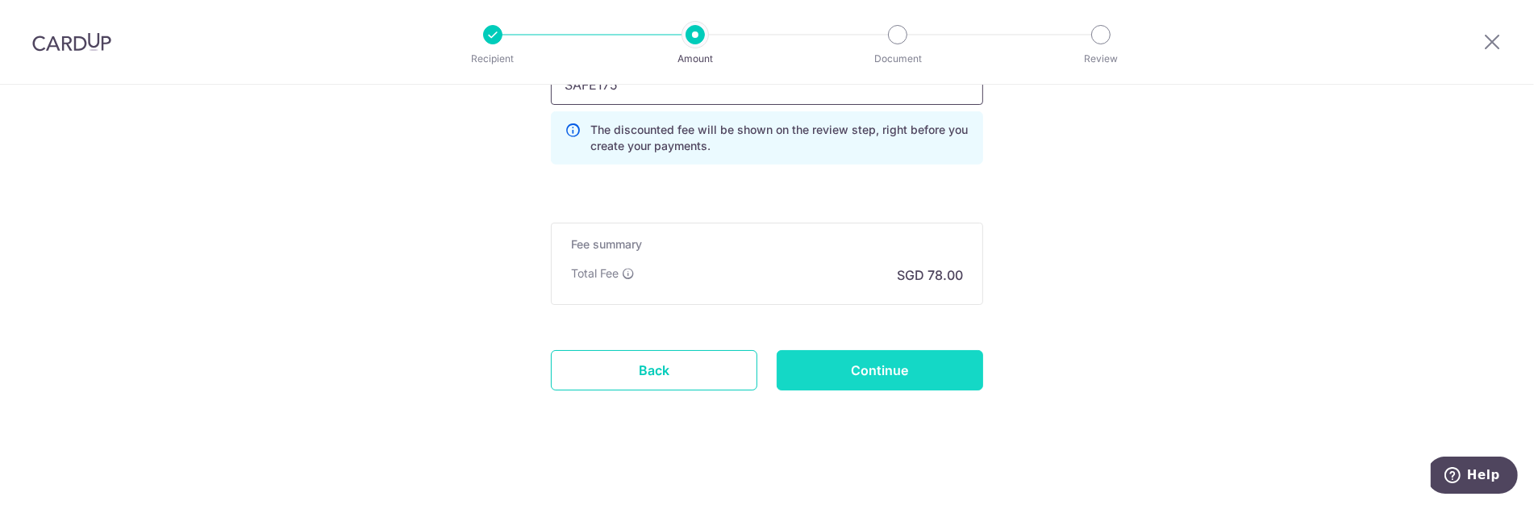
type input "SAFE175"
click at [828, 355] on input "Continue" at bounding box center [880, 370] width 206 height 40
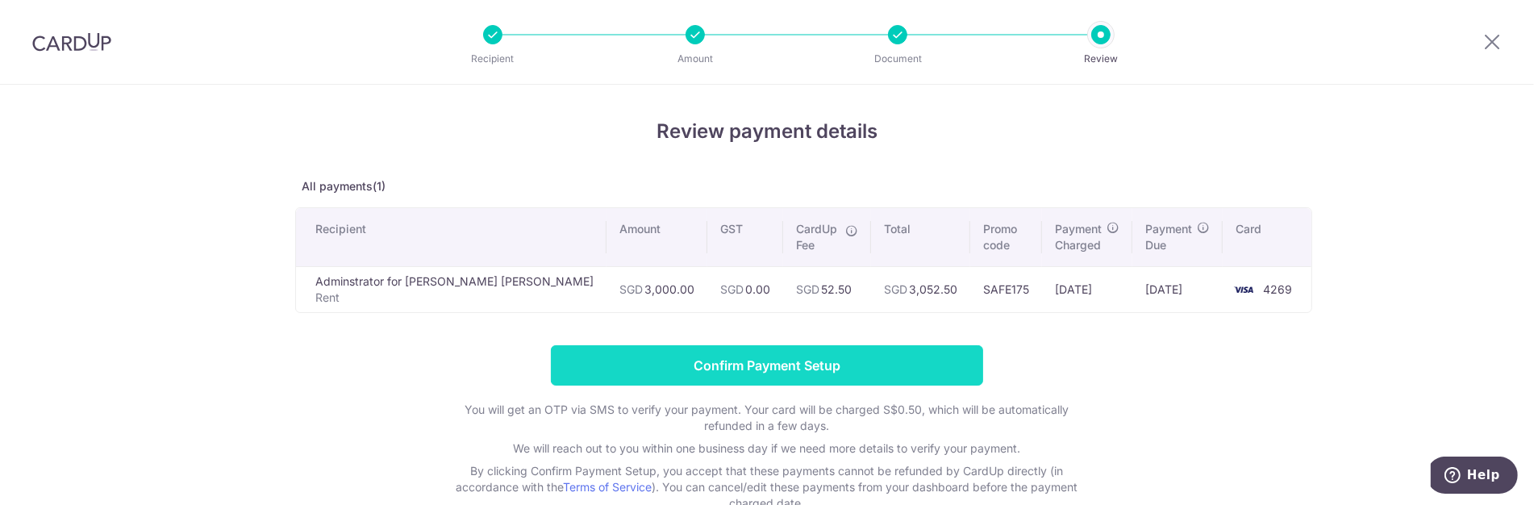
click at [844, 365] on input "Confirm Payment Setup" at bounding box center [767, 365] width 432 height 40
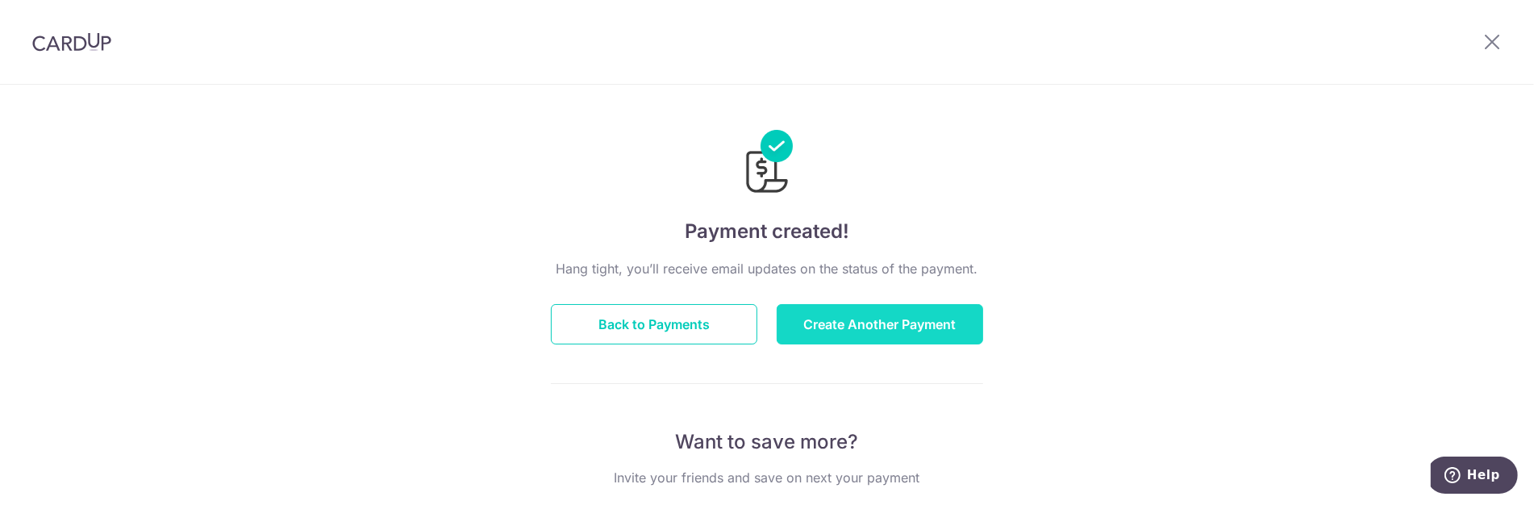
click at [857, 323] on button "Create Another Payment" at bounding box center [880, 324] width 206 height 40
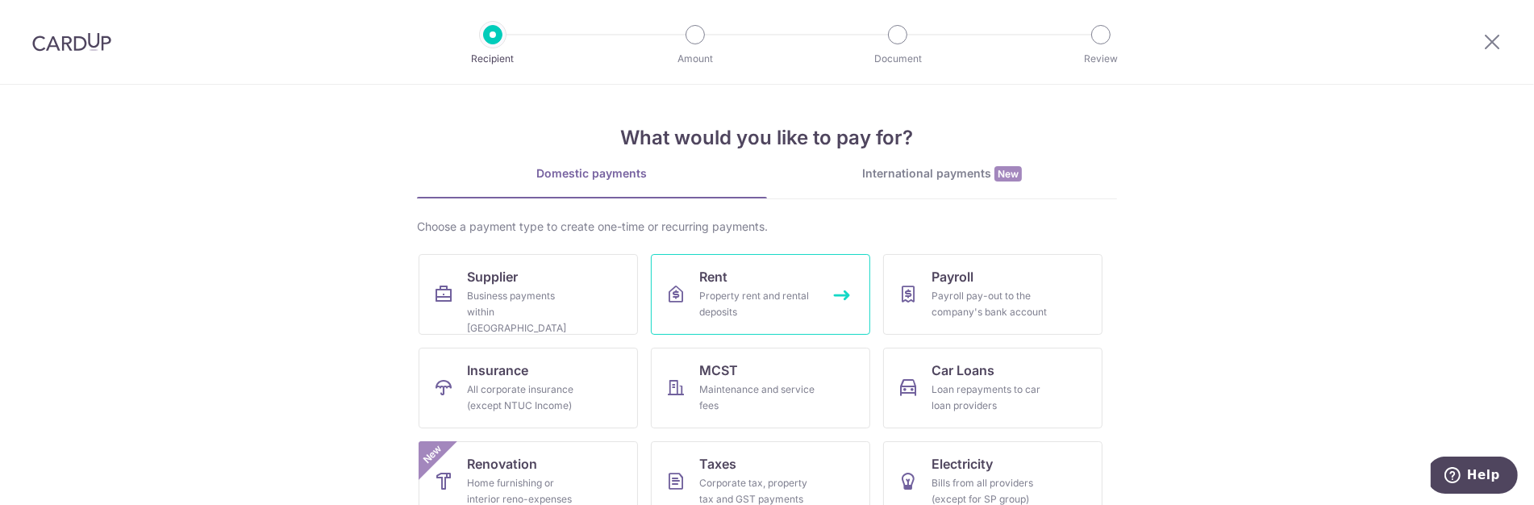
click at [721, 300] on div "Property rent and rental deposits" at bounding box center [757, 304] width 116 height 32
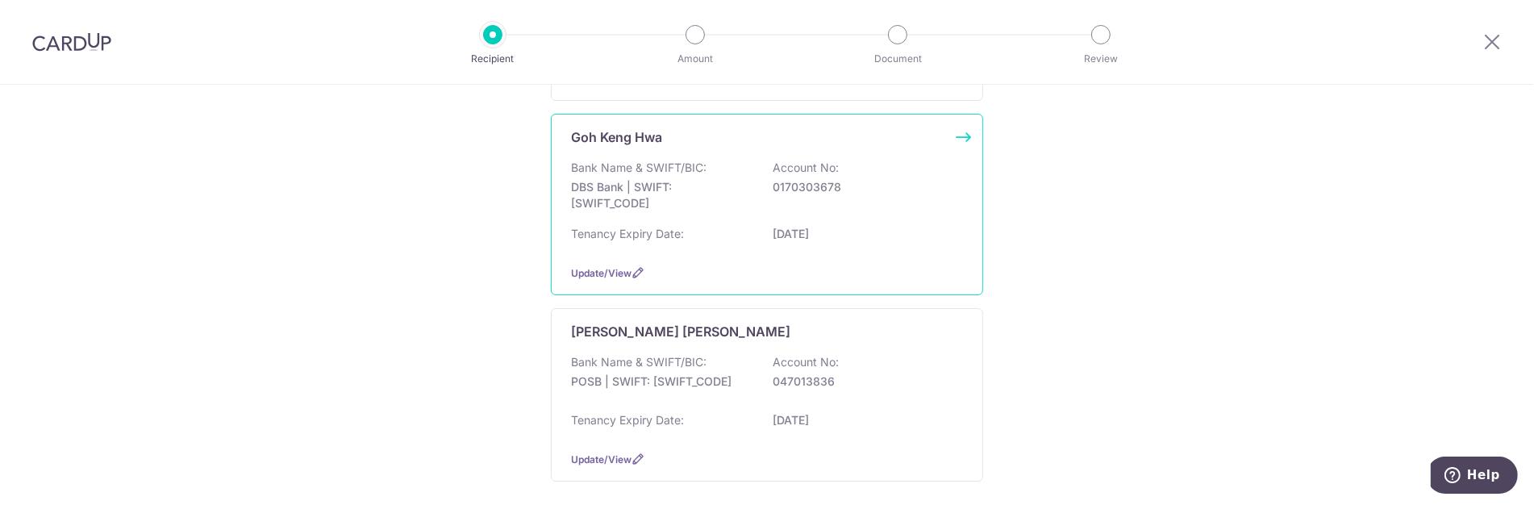
scroll to position [474, 0]
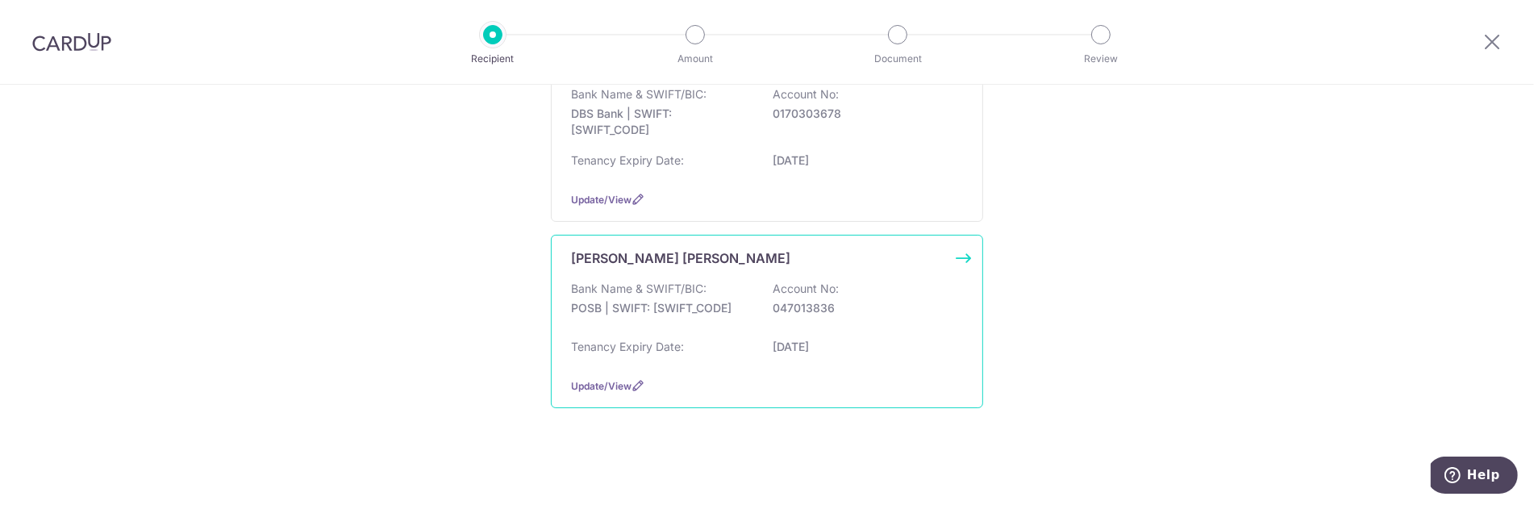
click at [636, 319] on div "Bank Name & SWIFT/BIC: POSB | SWIFT: DBSSSGSGXXX Account No: 047013836" at bounding box center [767, 307] width 392 height 52
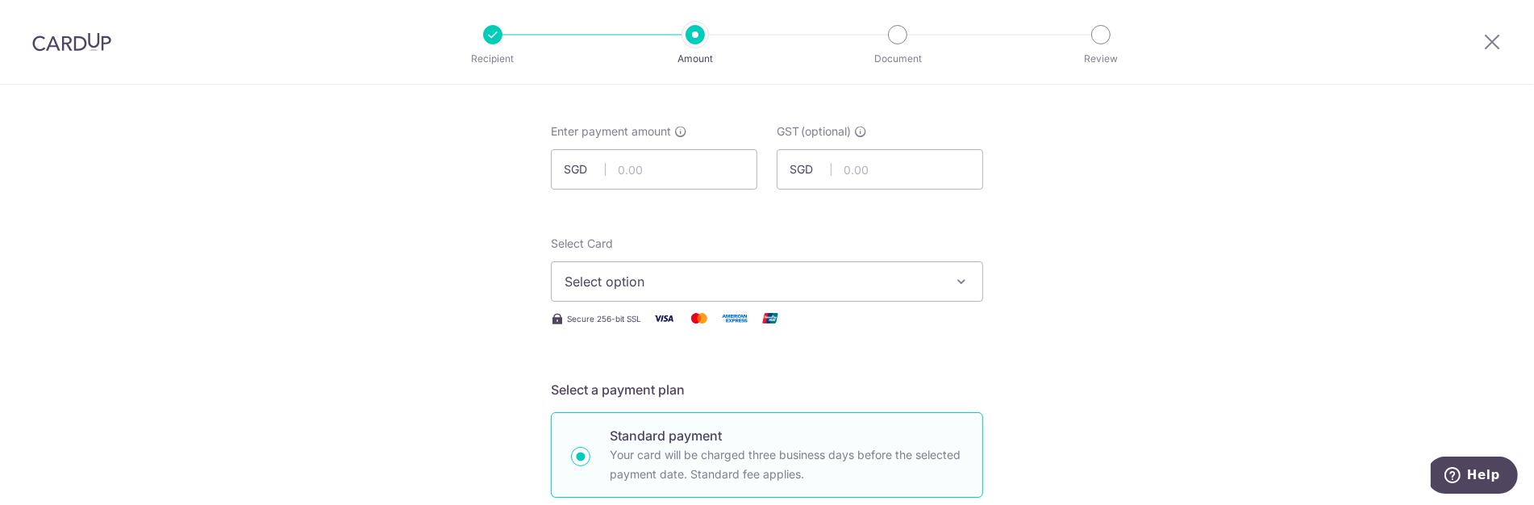
scroll to position [90, 0]
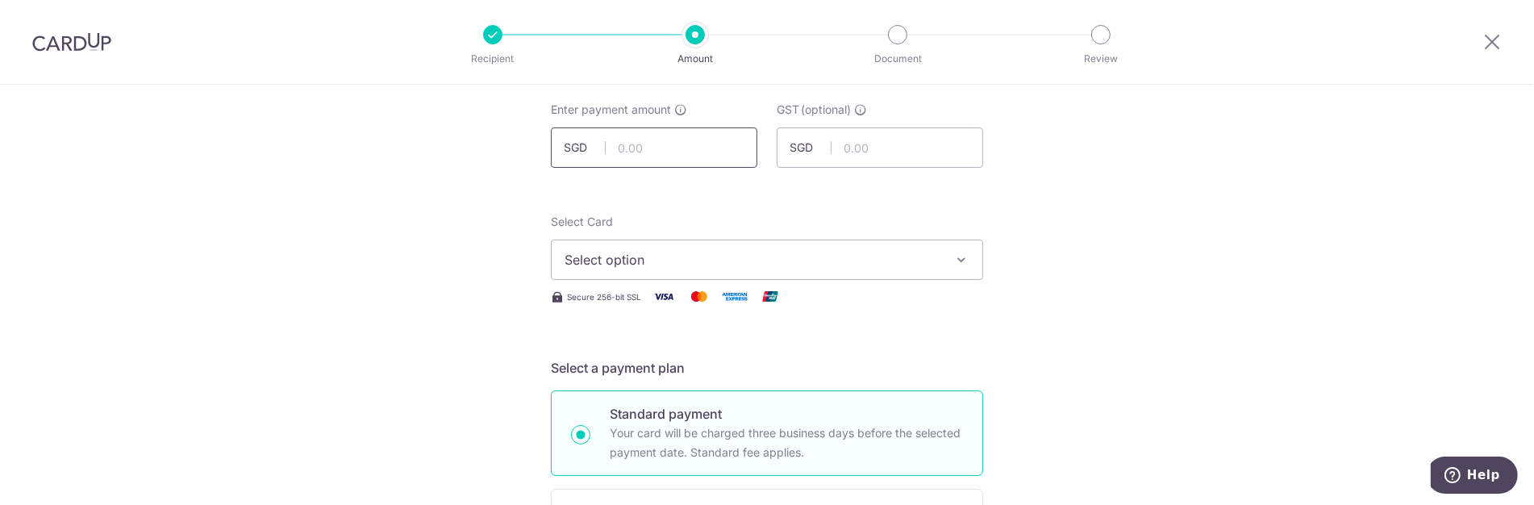
click at [641, 155] on input "text" at bounding box center [654, 147] width 206 height 40
click button "Add Card" at bounding box center [0, 0] width 0 height 0
type input "3,400.00"
click at [748, 266] on span "Select option" at bounding box center [753, 259] width 376 height 19
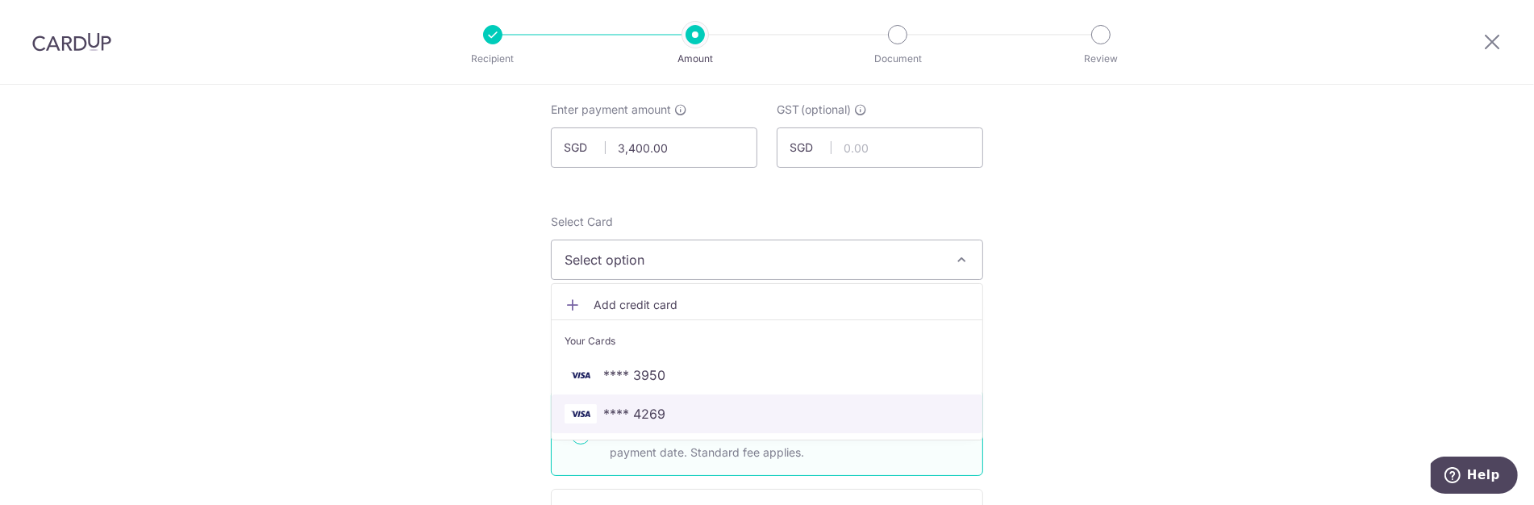
click at [675, 405] on span "**** 4269" at bounding box center [767, 413] width 405 height 19
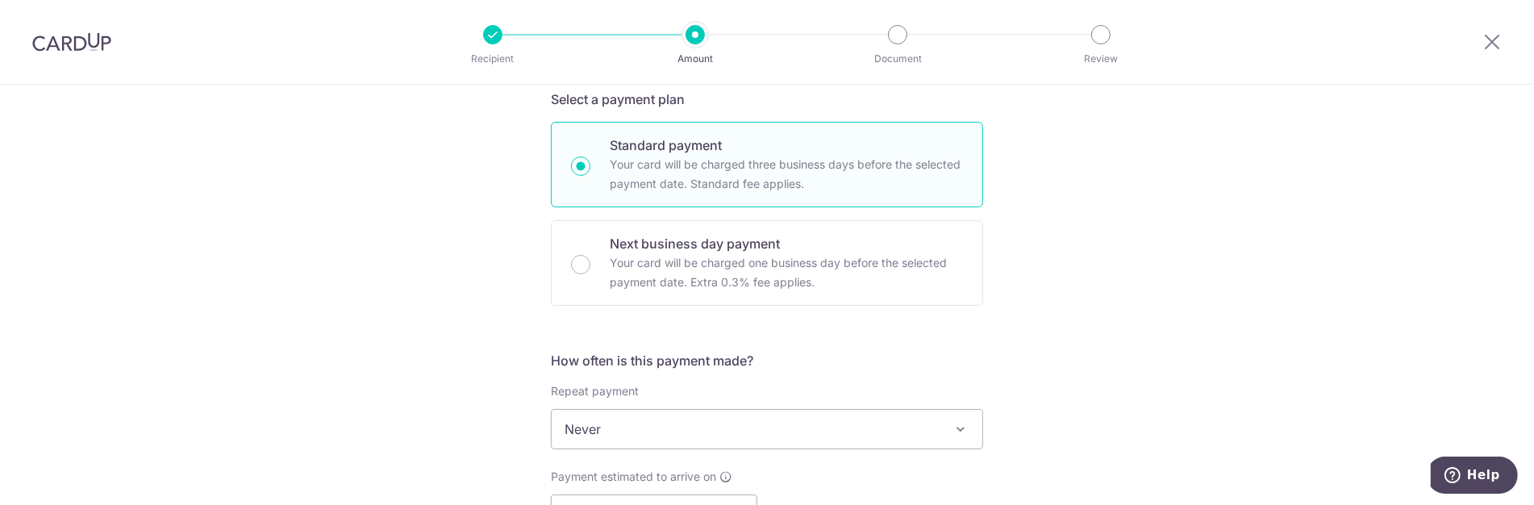
scroll to position [537, 0]
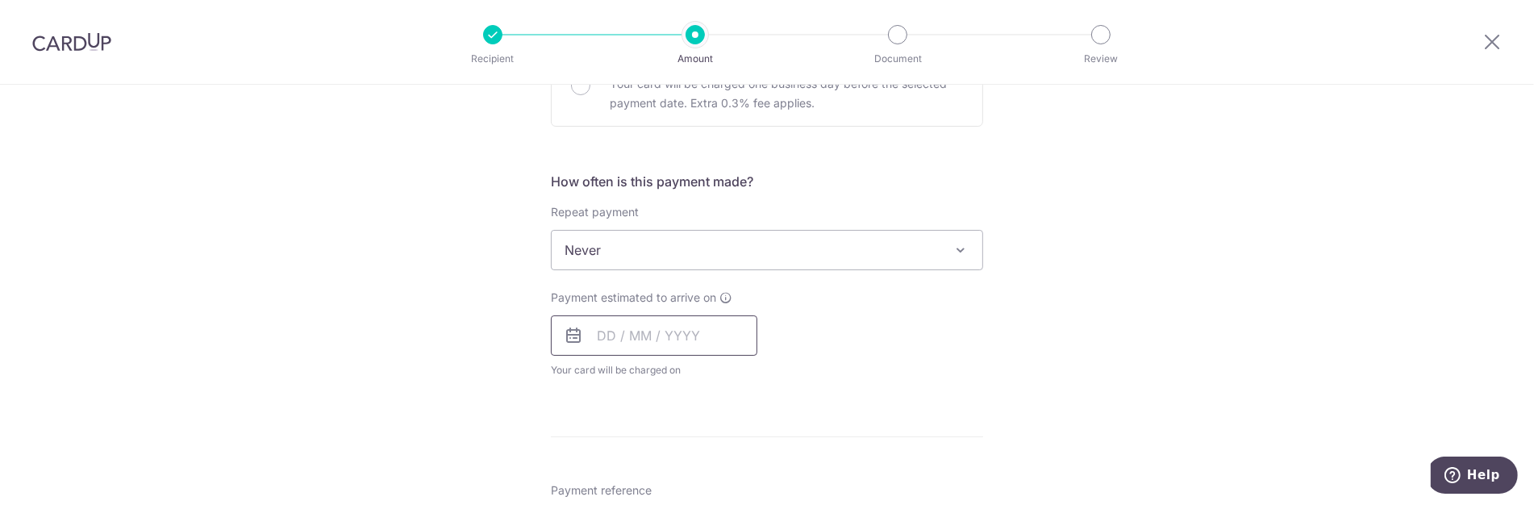
click at [587, 328] on input "text" at bounding box center [654, 335] width 206 height 40
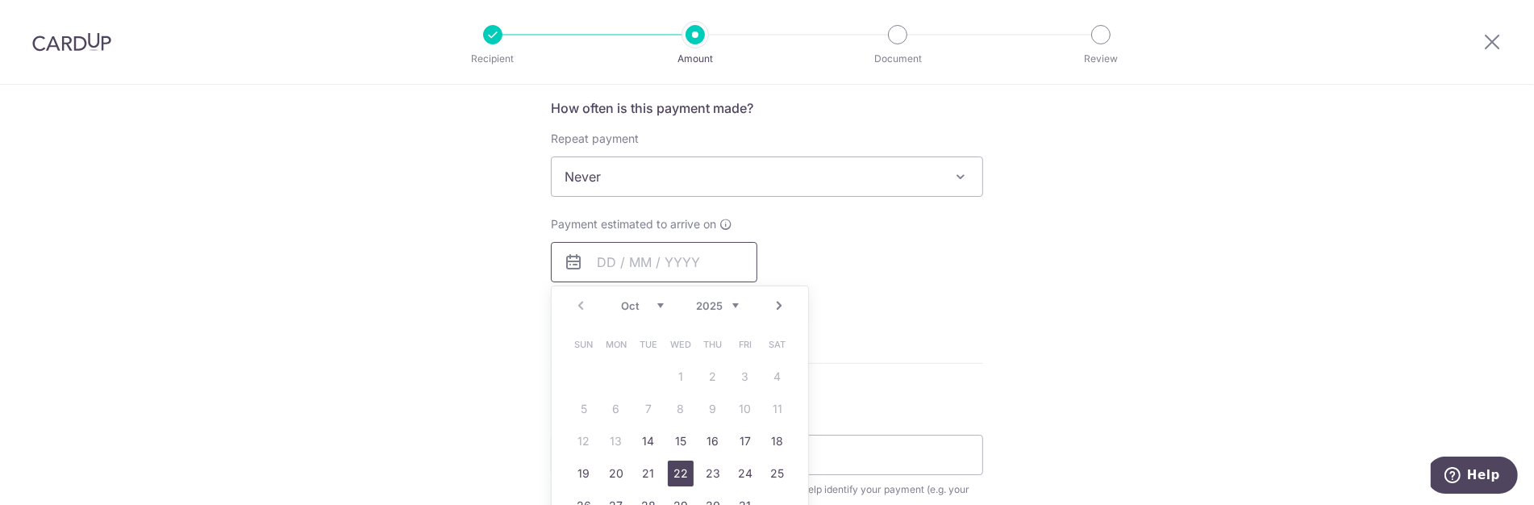
scroll to position [627, 0]
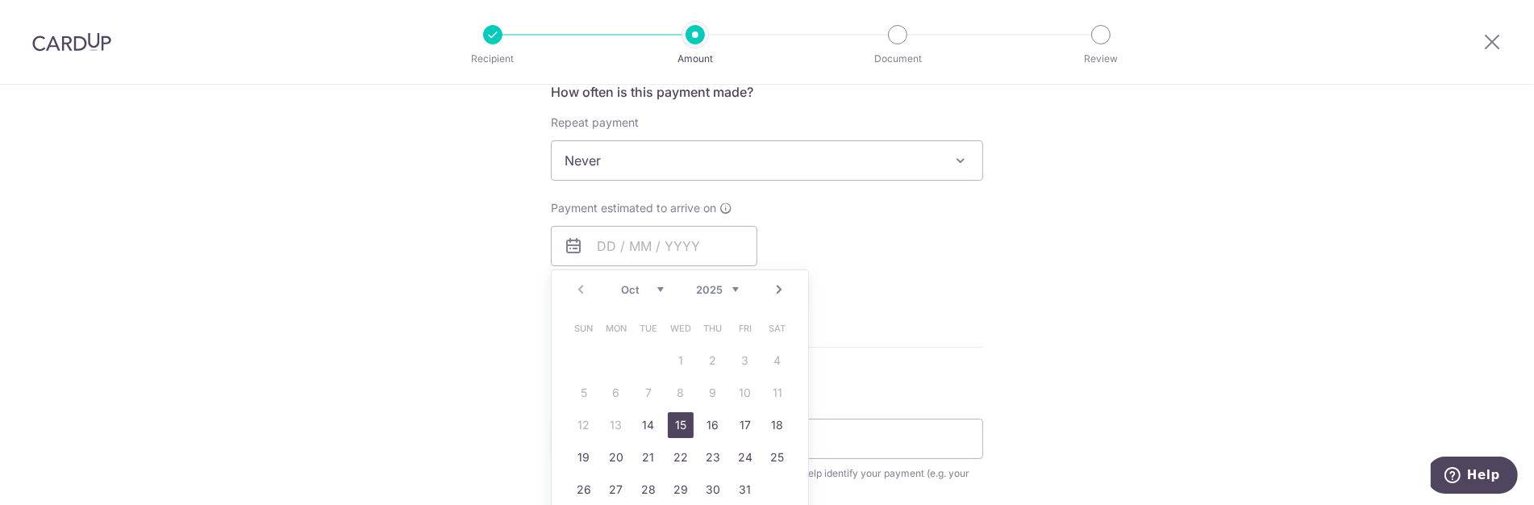
click at [668, 417] on link "15" at bounding box center [681, 425] width 26 height 26
type input "[DATE]"
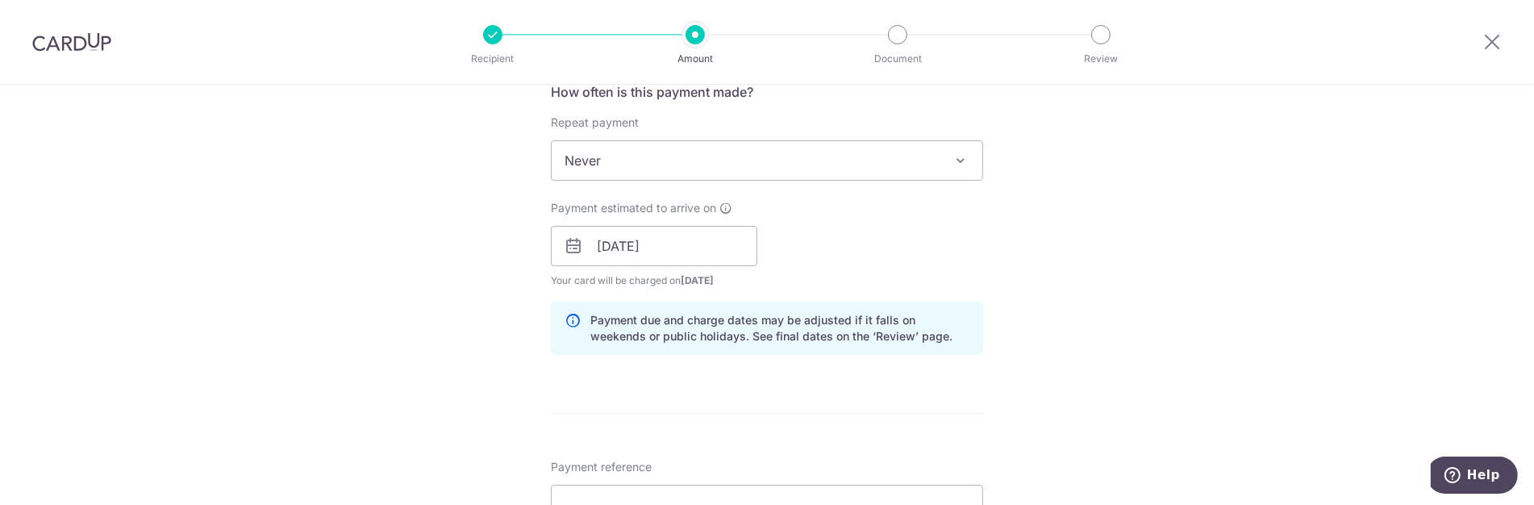
scroll to position [716, 0]
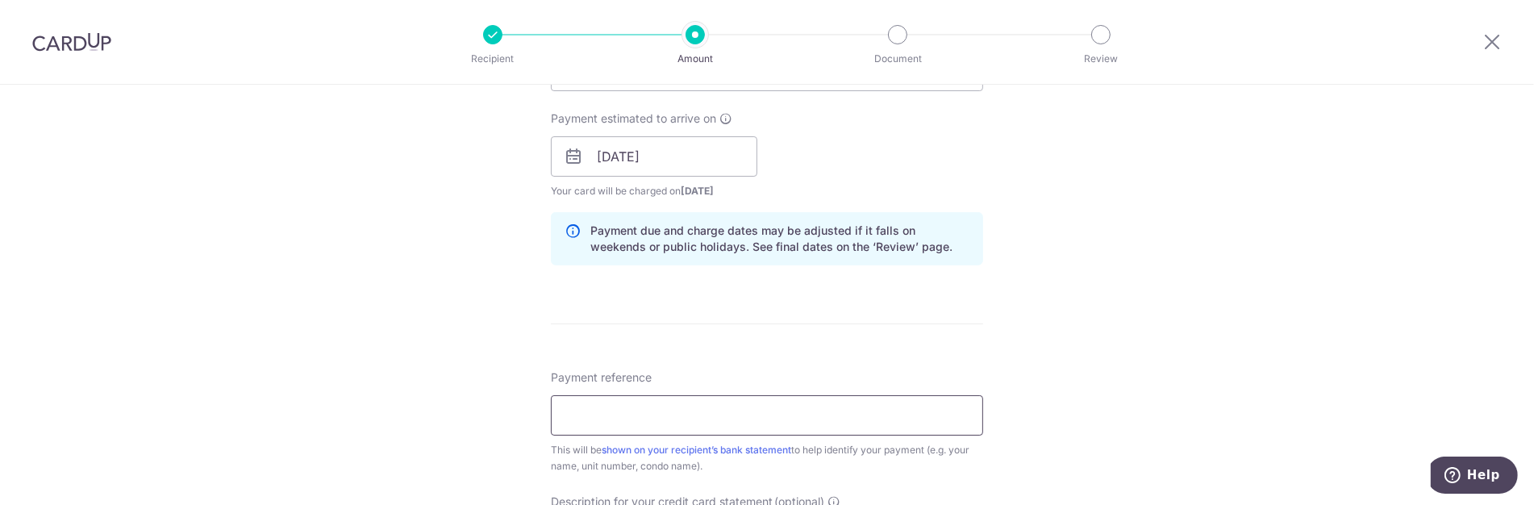
click at [682, 419] on input "Payment reference" at bounding box center [767, 415] width 432 height 40
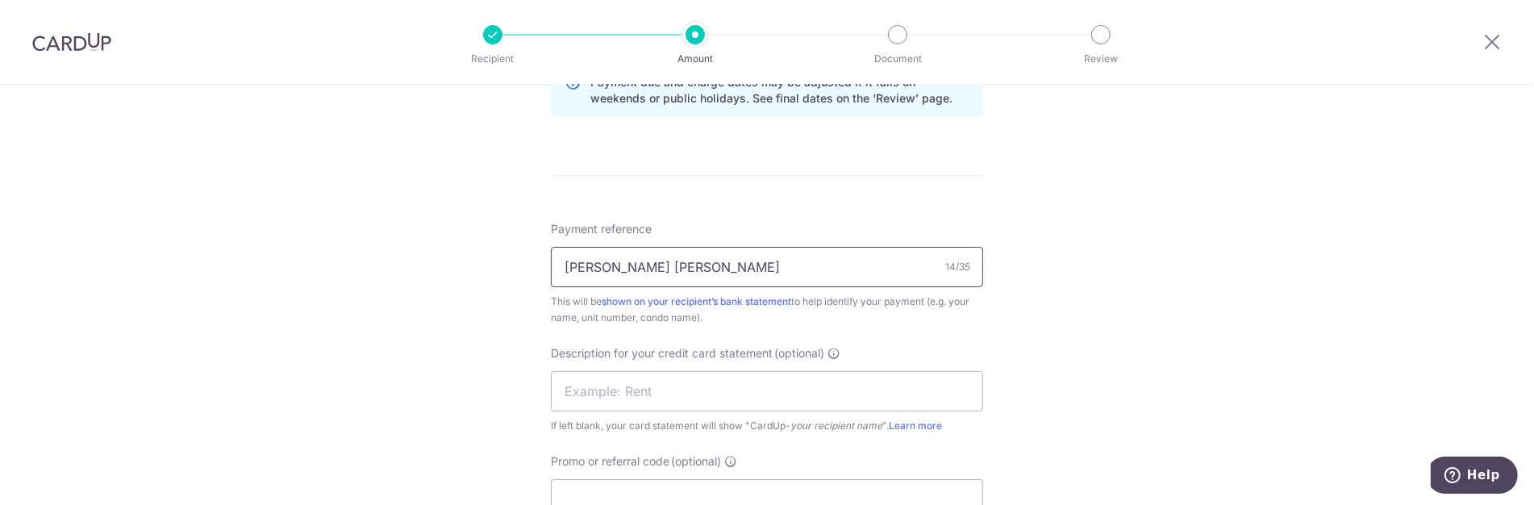
scroll to position [985, 0]
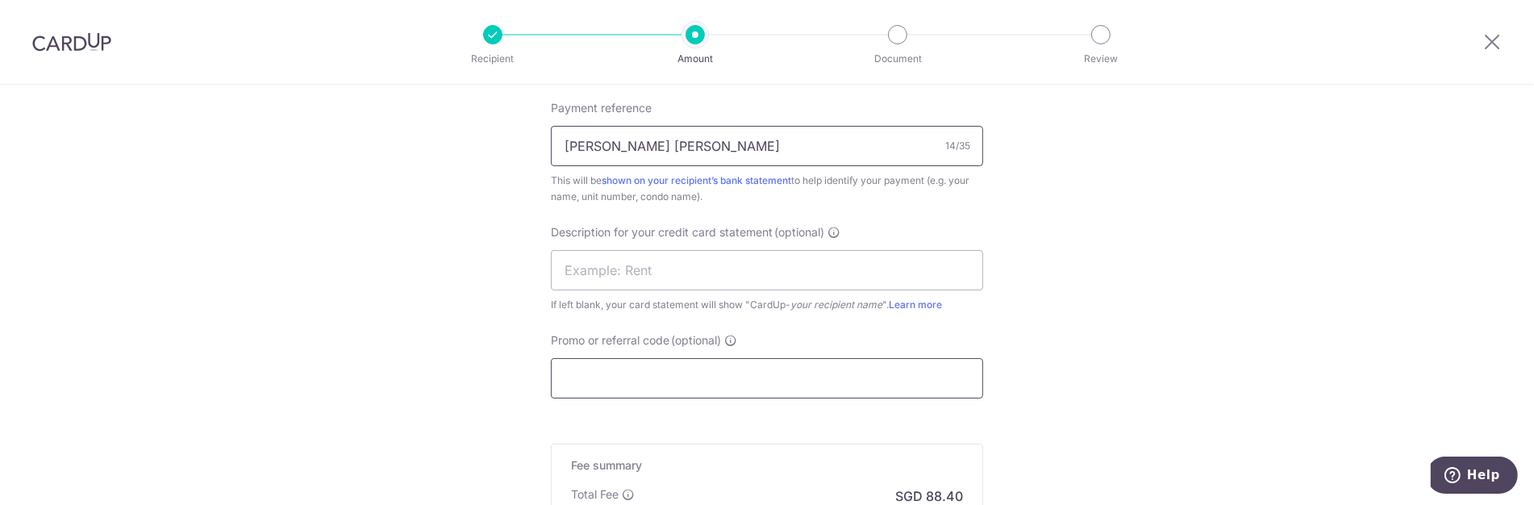
type input "[PERSON_NAME] [PERSON_NAME]"
click at [673, 365] on input "Promo or referral code (optional)" at bounding box center [767, 378] width 432 height 40
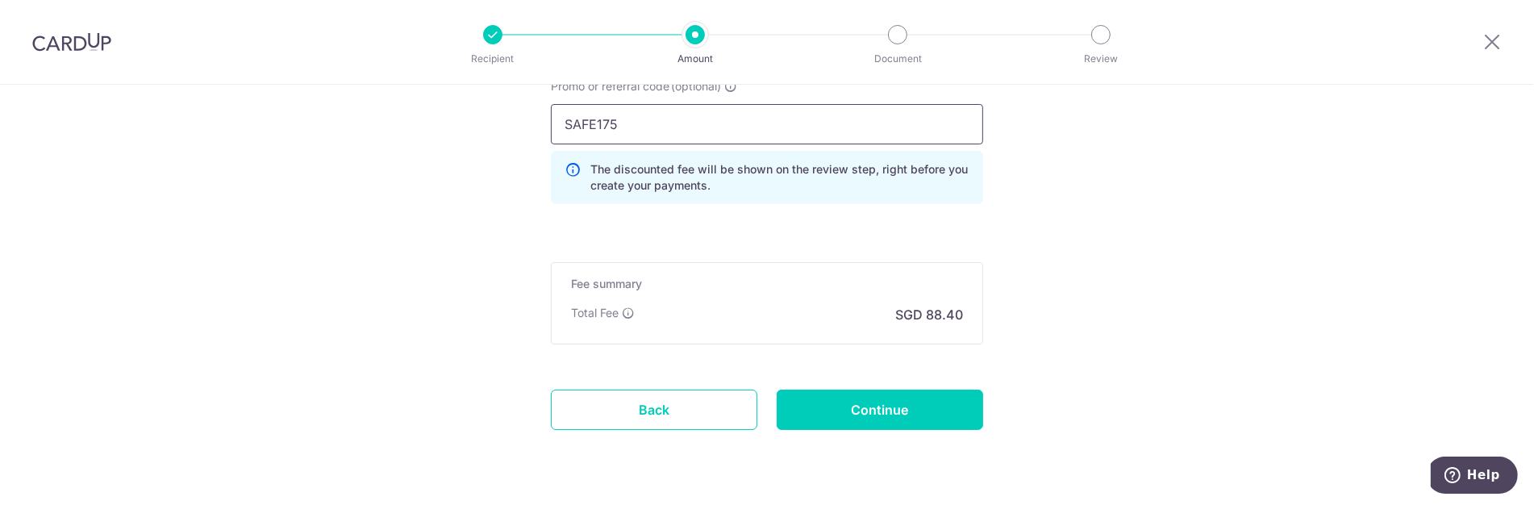
scroll to position [1254, 0]
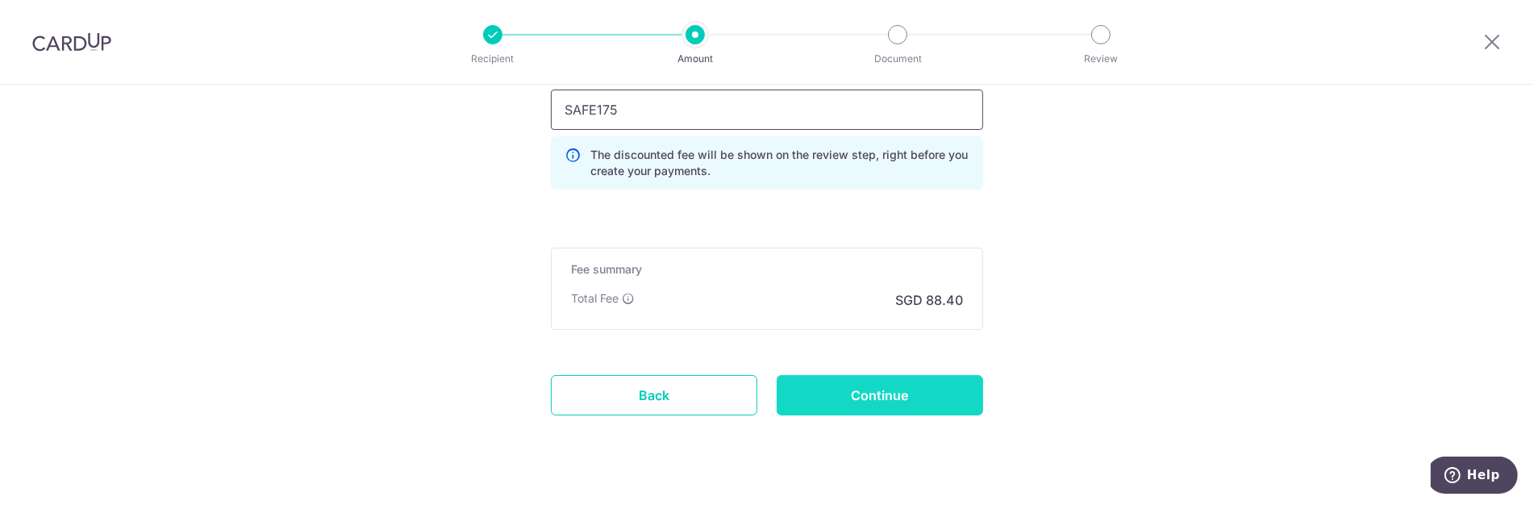
type input "SAFE175"
click at [804, 377] on input "Continue" at bounding box center [880, 395] width 206 height 40
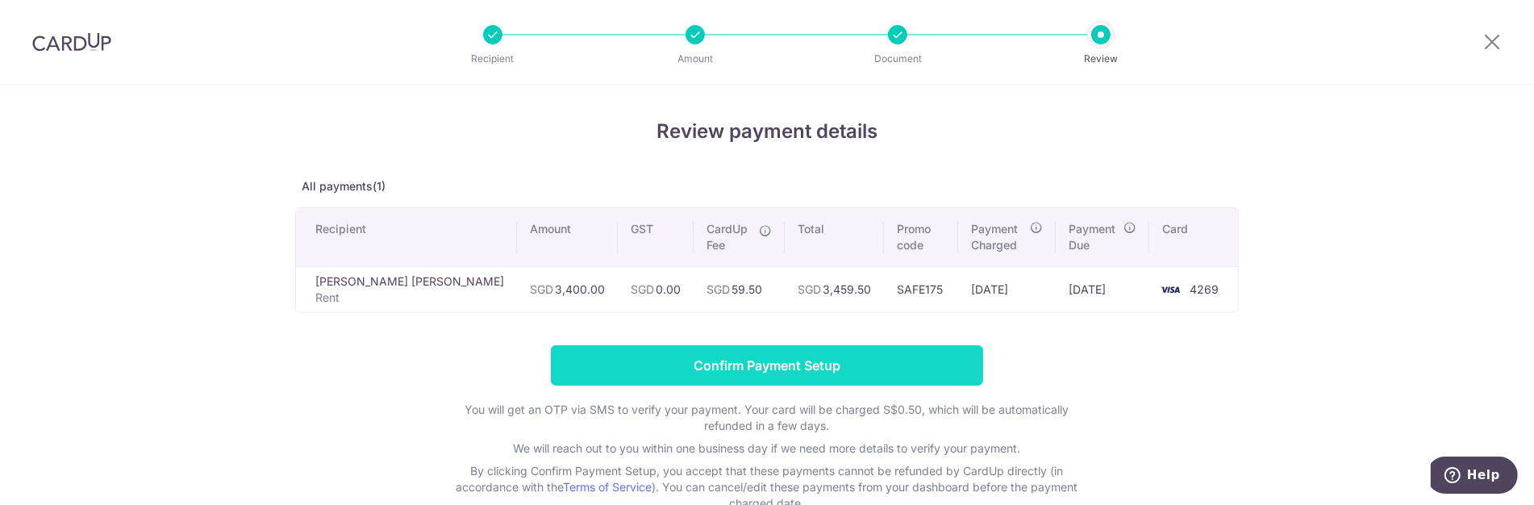
click at [745, 357] on input "Confirm Payment Setup" at bounding box center [767, 365] width 432 height 40
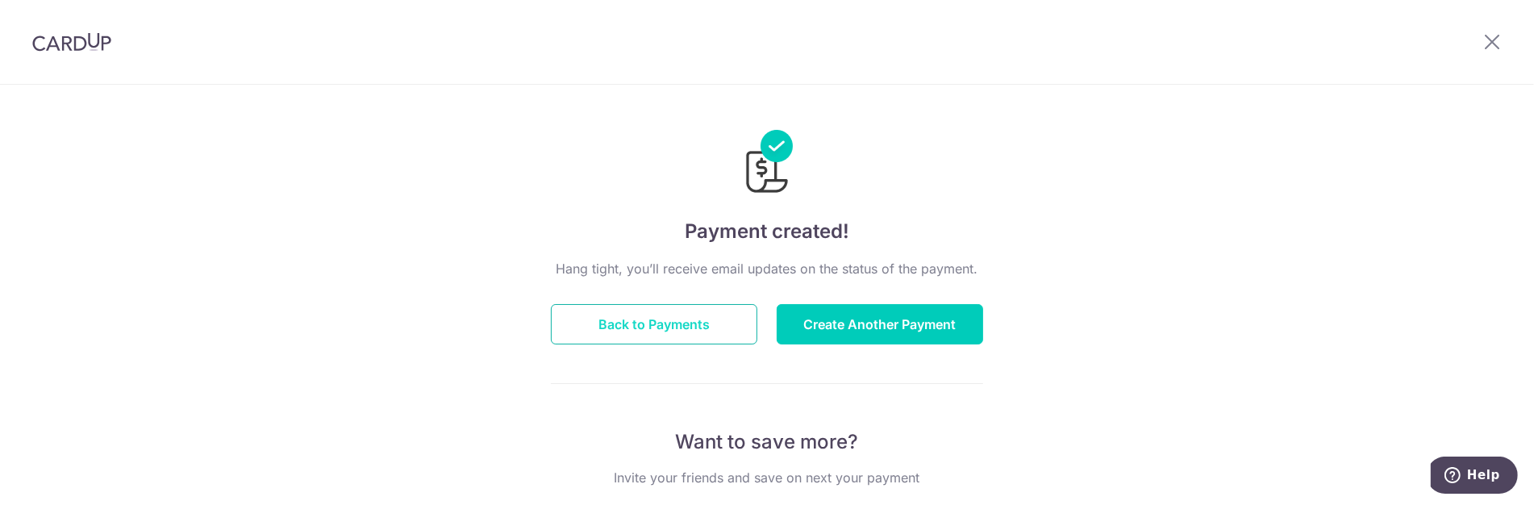
click at [629, 331] on button "Back to Payments" at bounding box center [654, 324] width 206 height 40
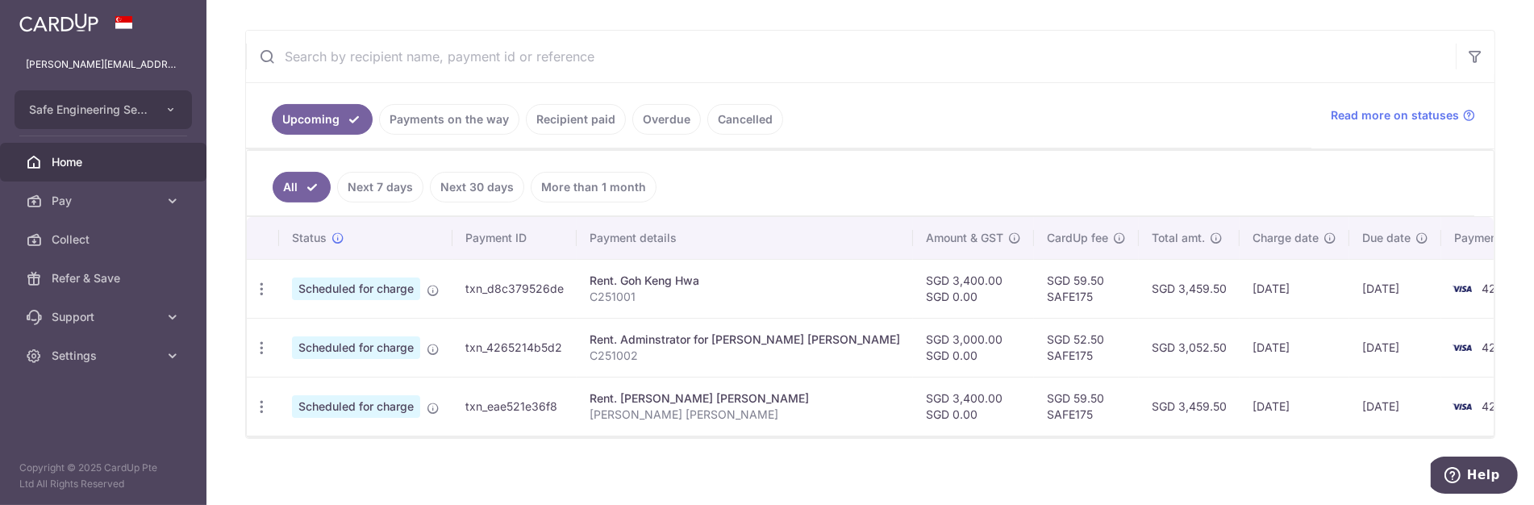
scroll to position [283, 0]
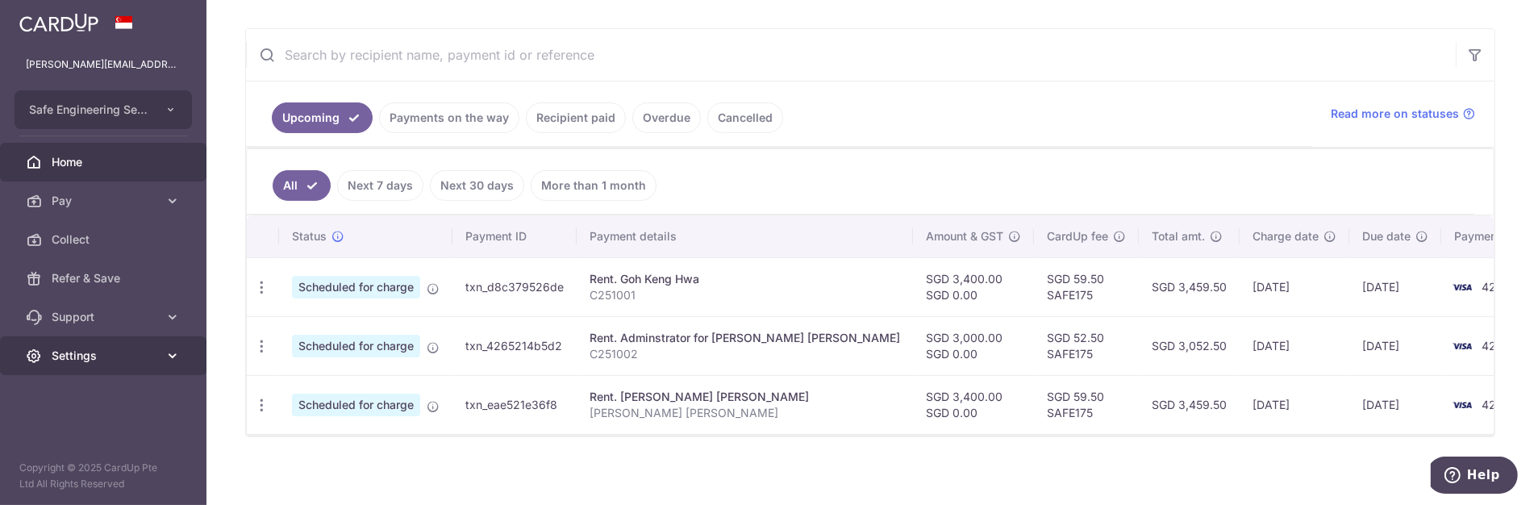
click at [48, 359] on link "Settings" at bounding box center [103, 355] width 206 height 39
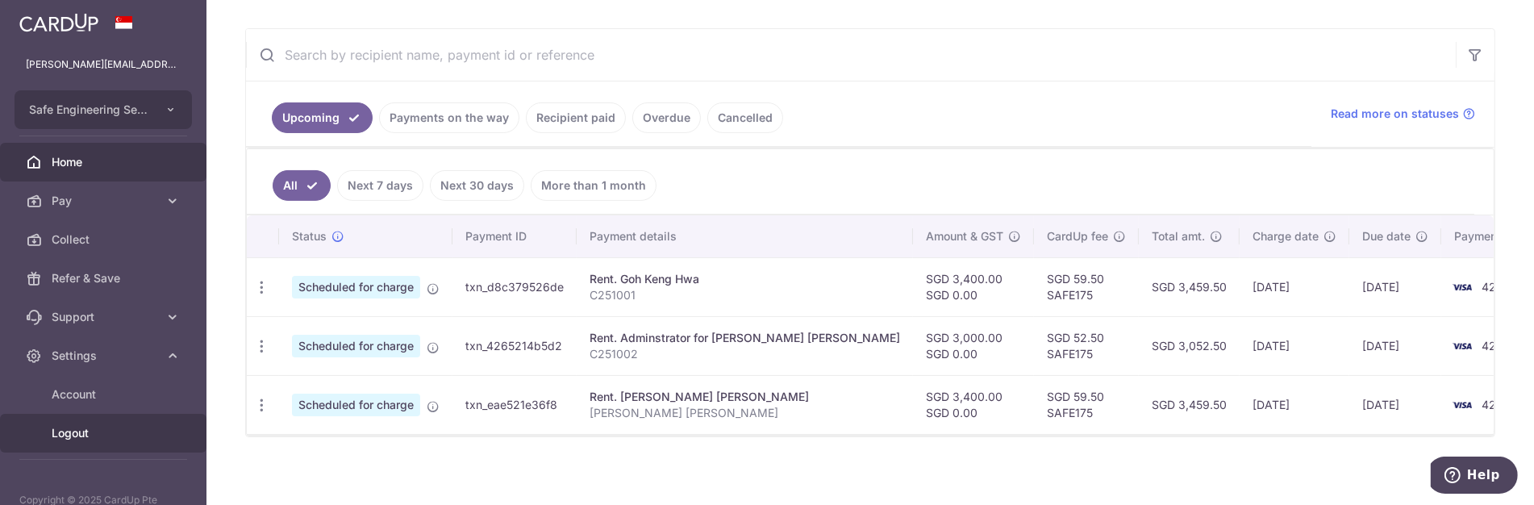
click at [77, 433] on span "Logout" at bounding box center [105, 433] width 106 height 16
